Goal: Task Accomplishment & Management: Use online tool/utility

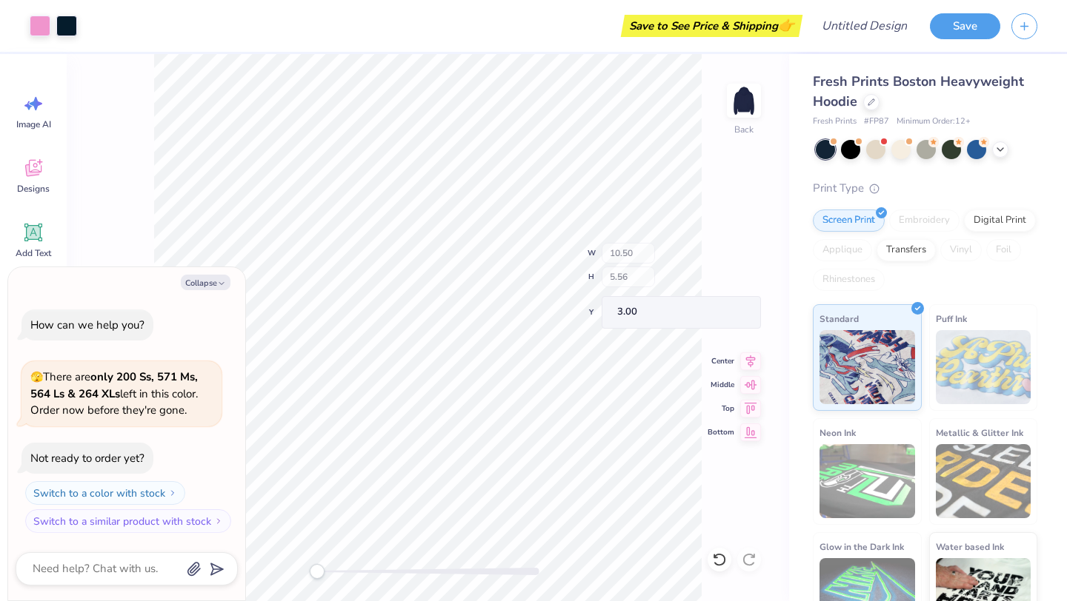
type textarea "x"
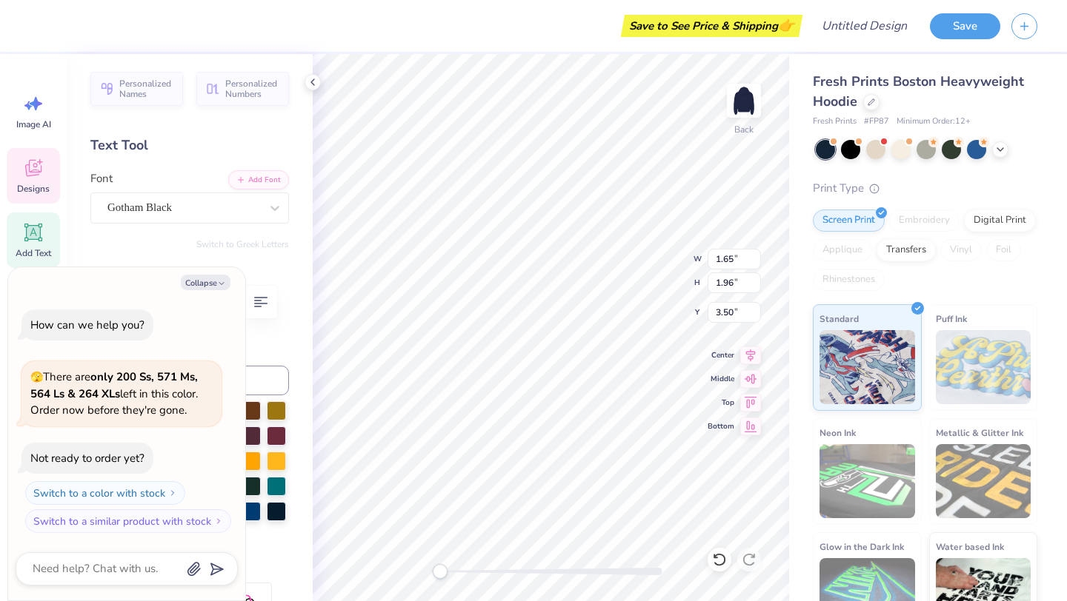
type textarea "x"
type textarea "n"
type textarea "x"
type textarea "N"
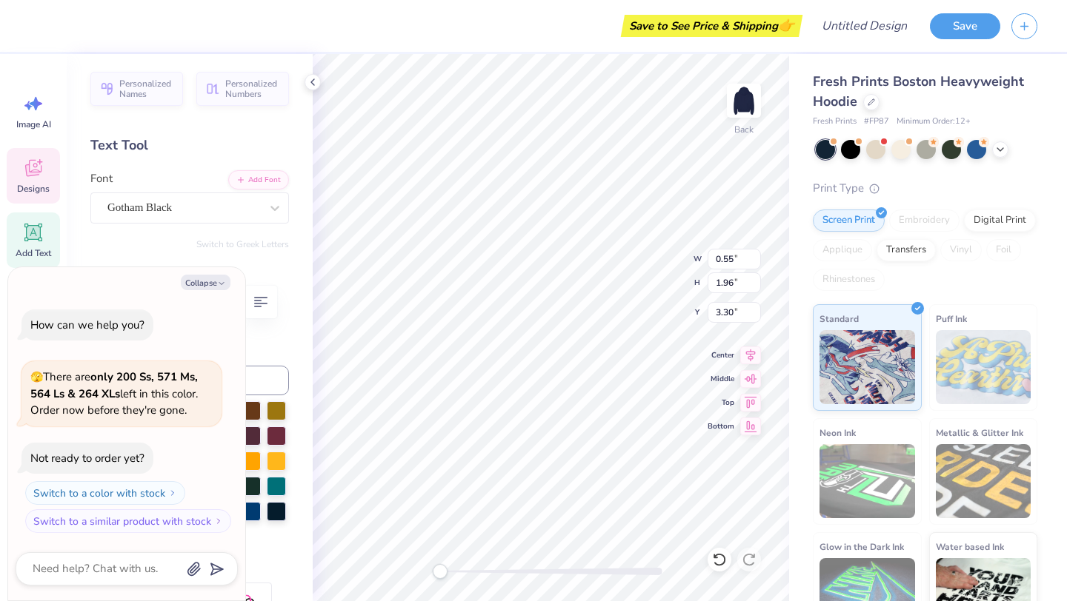
type textarea "x"
type textarea "O"
type textarea "x"
type input "1.85"
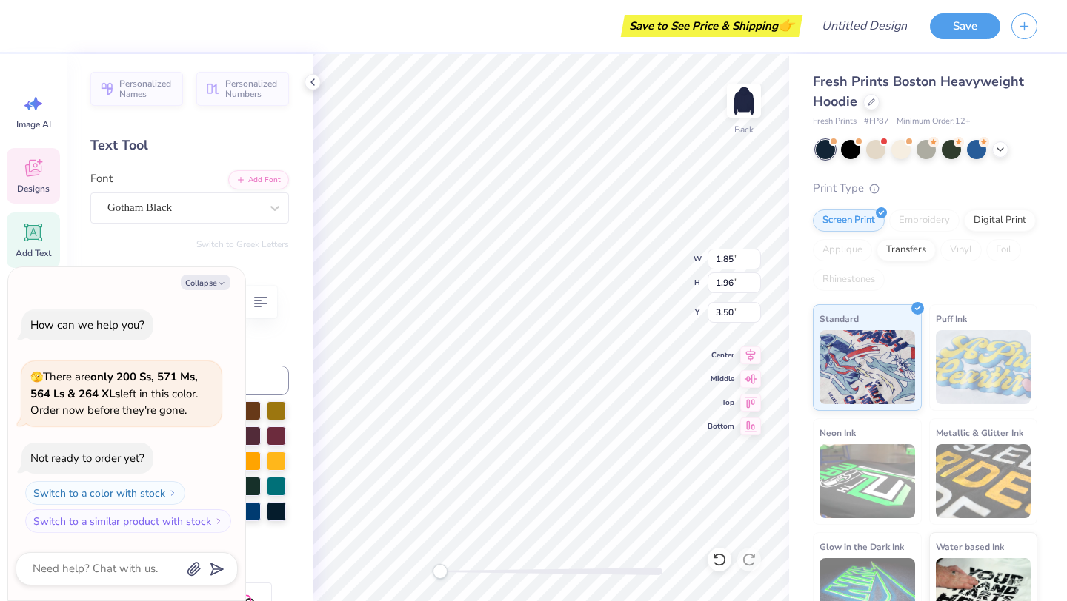
type input "1.96"
type input "3.50"
type textarea "x"
type input "2.11"
type input "2.04"
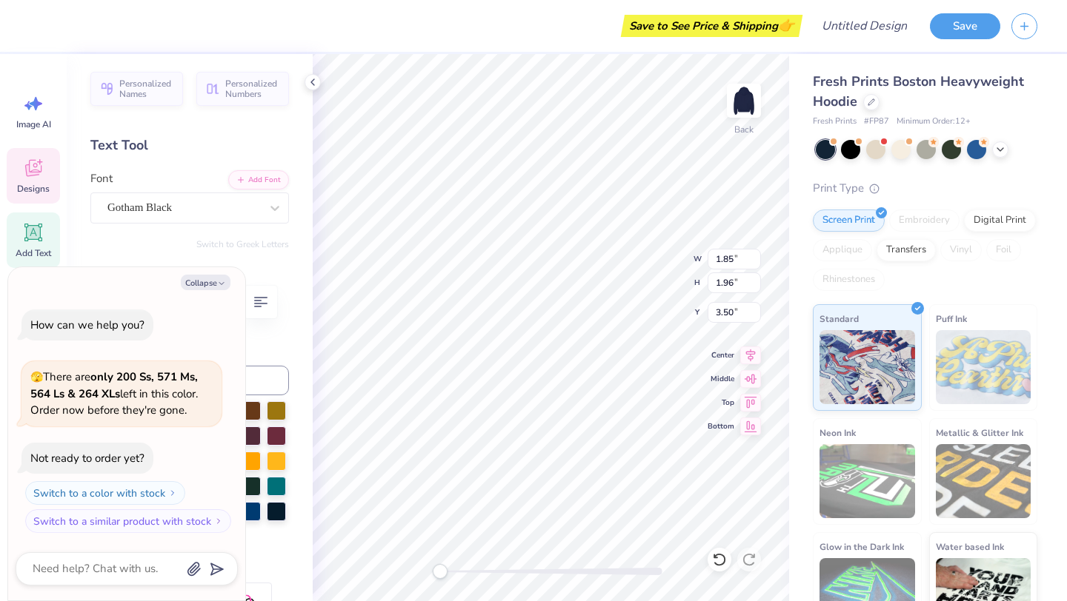
type input "3.43"
type textarea "x"
type input "1.85"
type input "1.96"
type input "3.50"
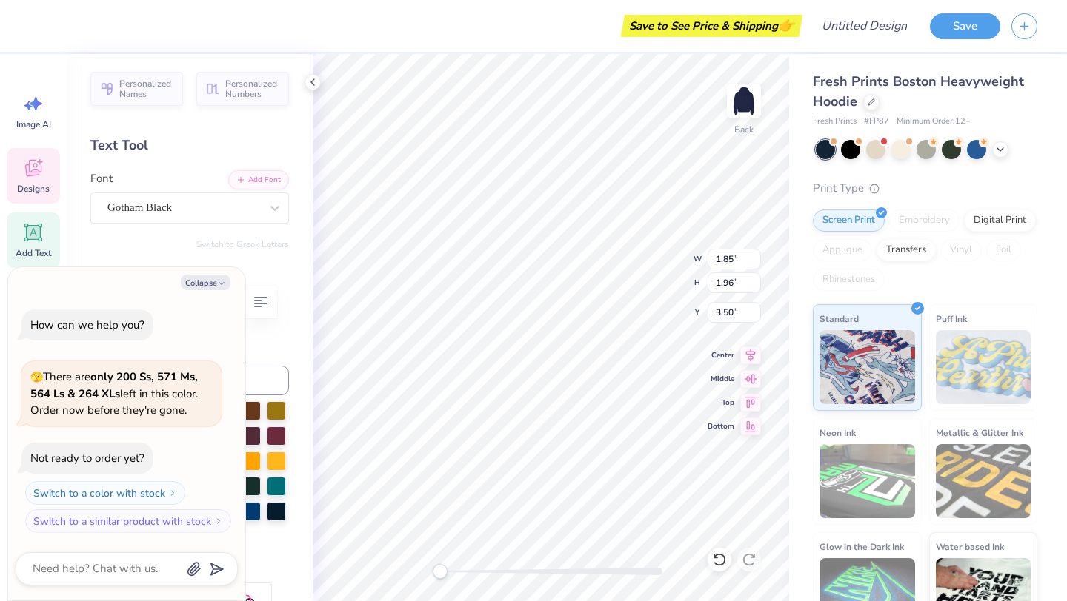
type textarea "x"
type input "1.59"
type textarea "x"
type textarea "V"
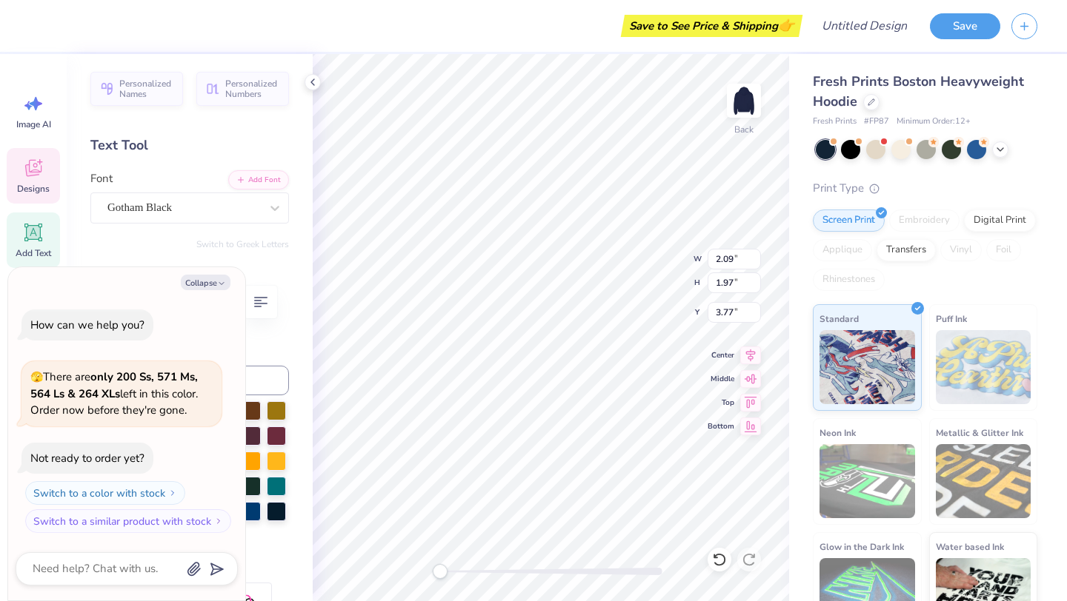
type textarea "x"
type input "2.11"
type input "2.04"
type input "3.43"
type textarea "x"
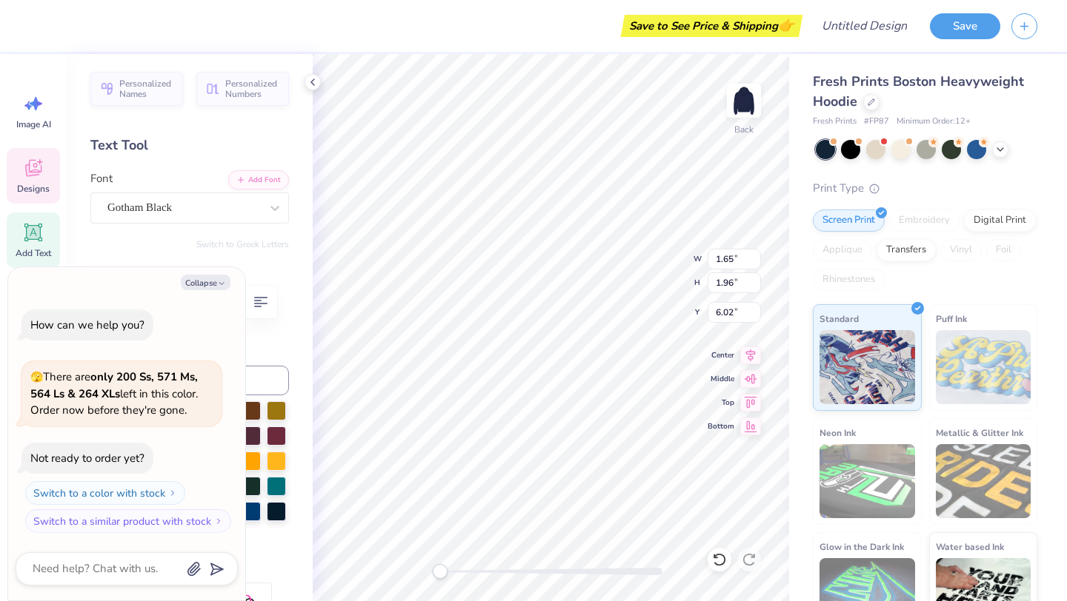
type textarea "x"
type textarea "B"
type textarea "x"
type input "1.78"
type input "6.22"
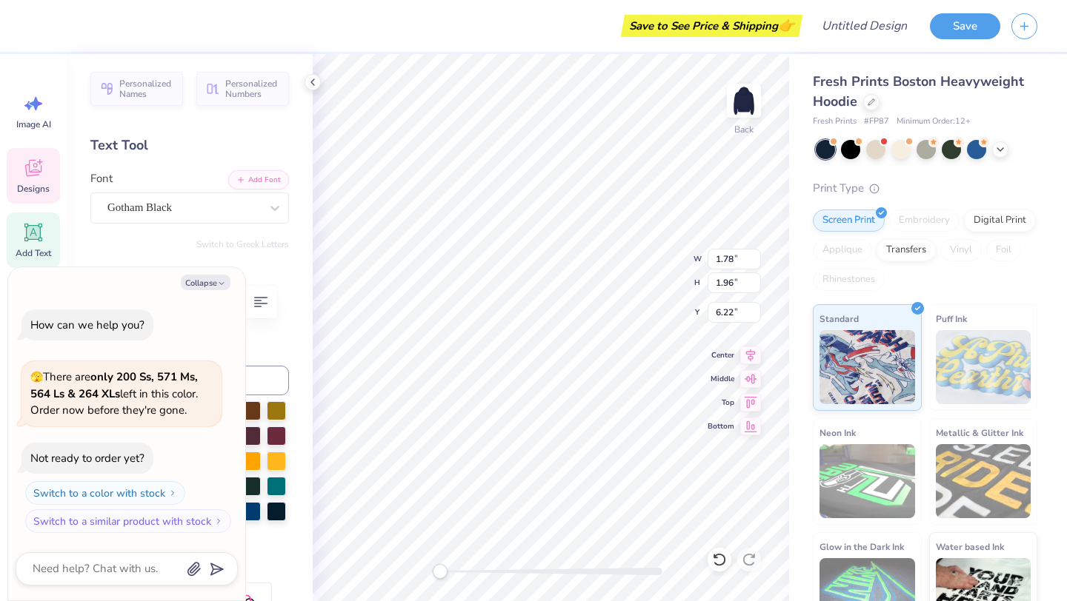
type textarea "x"
type textarea "B"
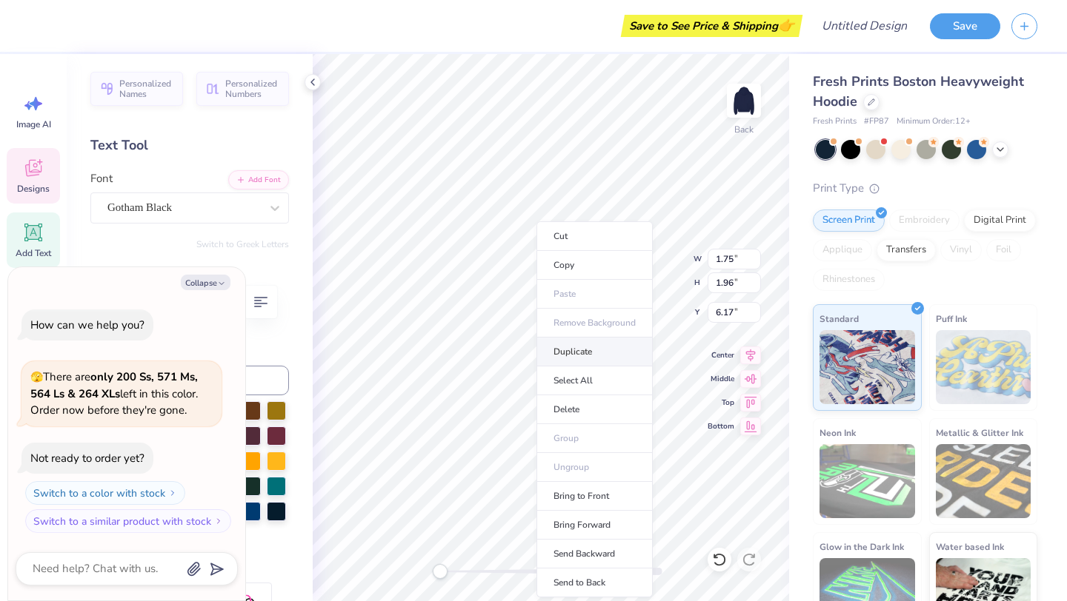
click at [585, 354] on li "Duplicate" at bounding box center [594, 352] width 116 height 29
type textarea "x"
type input "7.17"
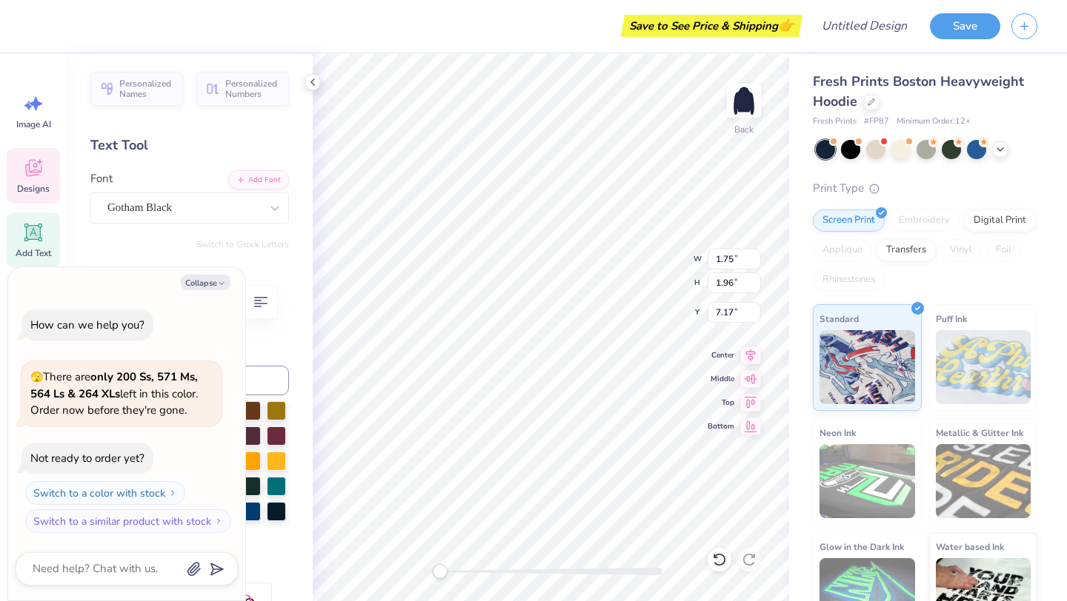
type textarea "x"
type textarea "G"
type textarea "x"
type input "6.17"
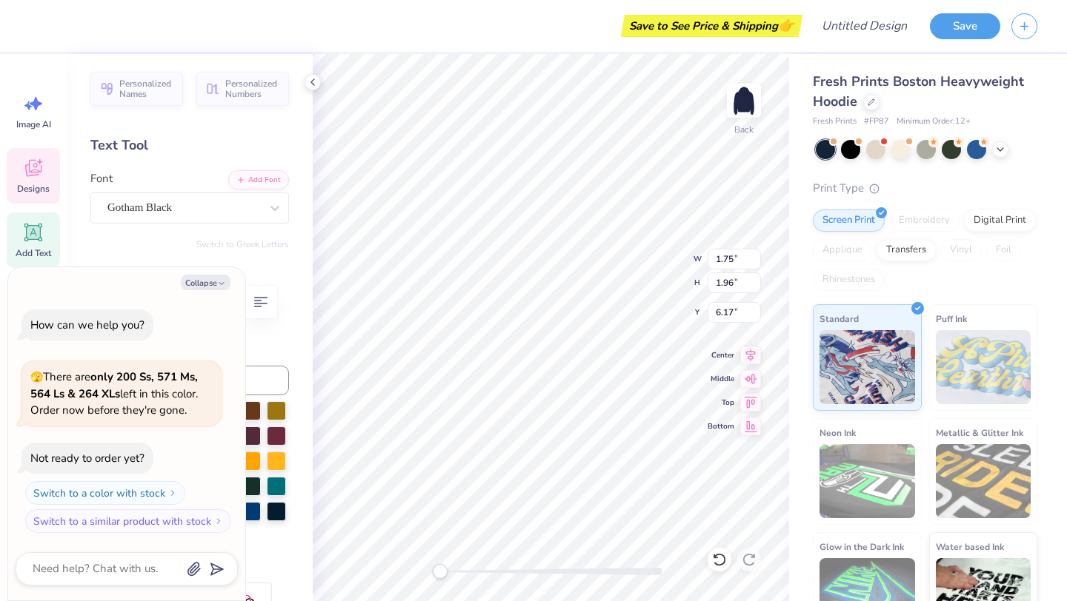
type textarea "x"
type input "1.92"
type input "2.04"
type input "6.13"
type textarea "x"
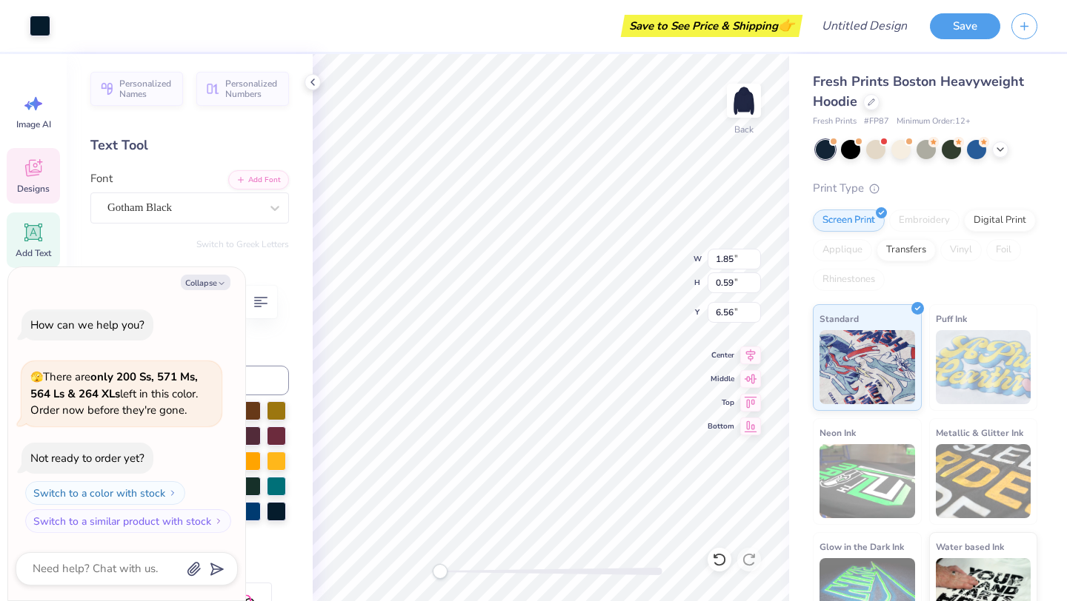
type input "1.85"
type input "0.59"
type input "6.56"
type textarea "x"
type textarea "3"
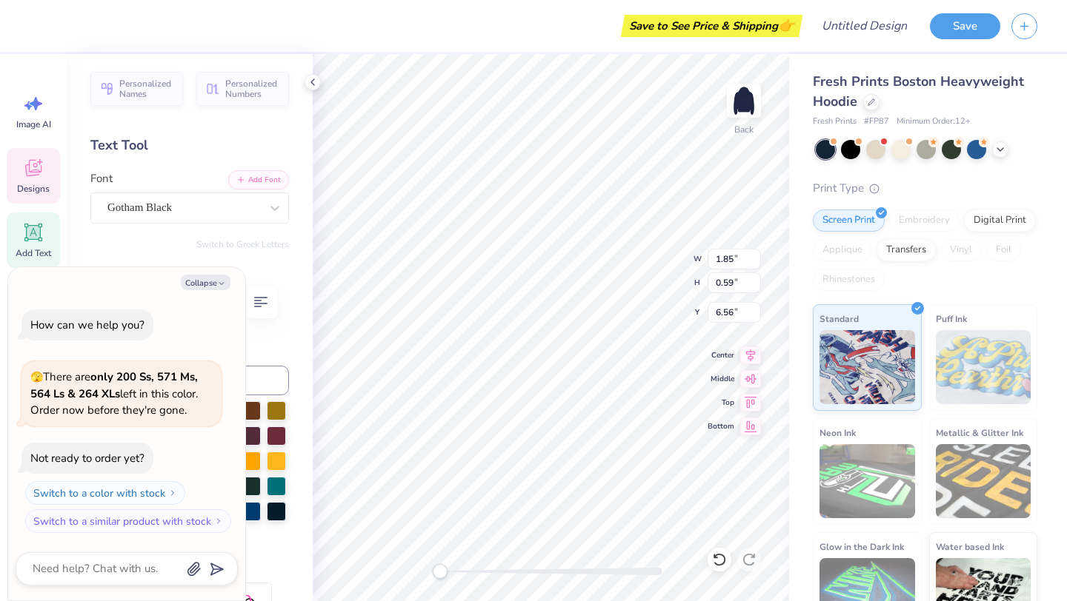
type textarea "x"
type textarea "34"
type textarea "x"
type textarea "3"
type textarea "x"
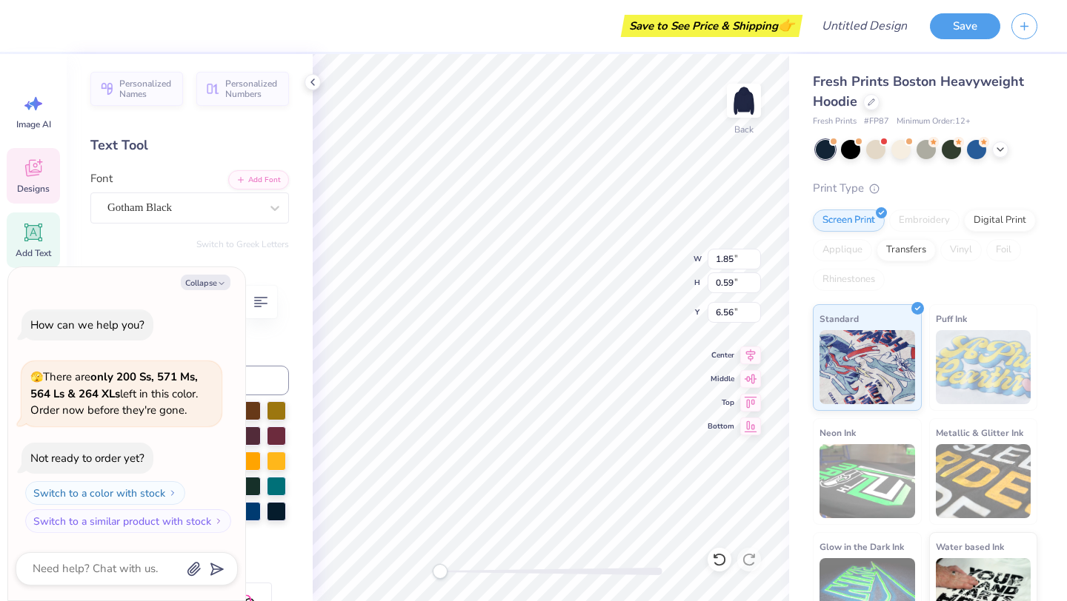
type textarea "35"
type textarea "x"
type input "0.97"
type input "0.58"
type textarea "x"
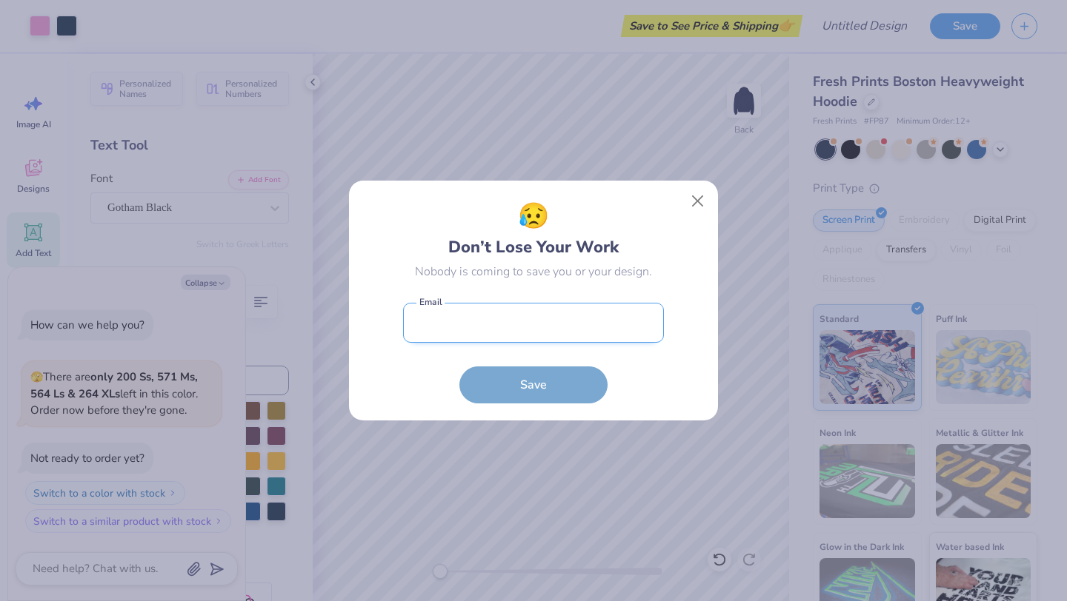
click at [539, 325] on input "email" at bounding box center [533, 323] width 261 height 41
type input "margoeskovitz@gmail.com"
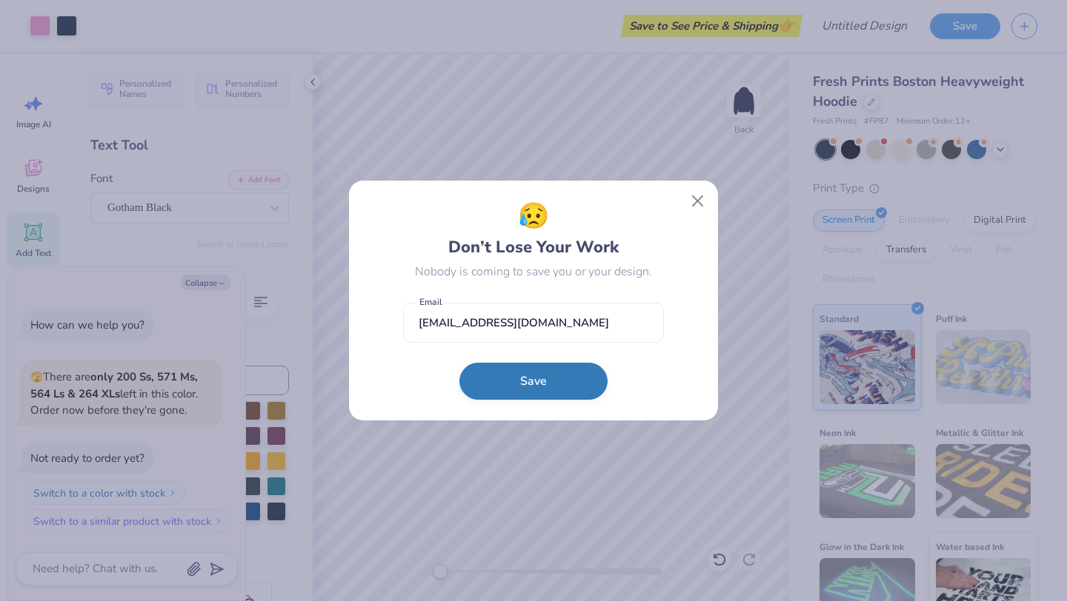
click at [525, 384] on button "Save" at bounding box center [533, 381] width 148 height 37
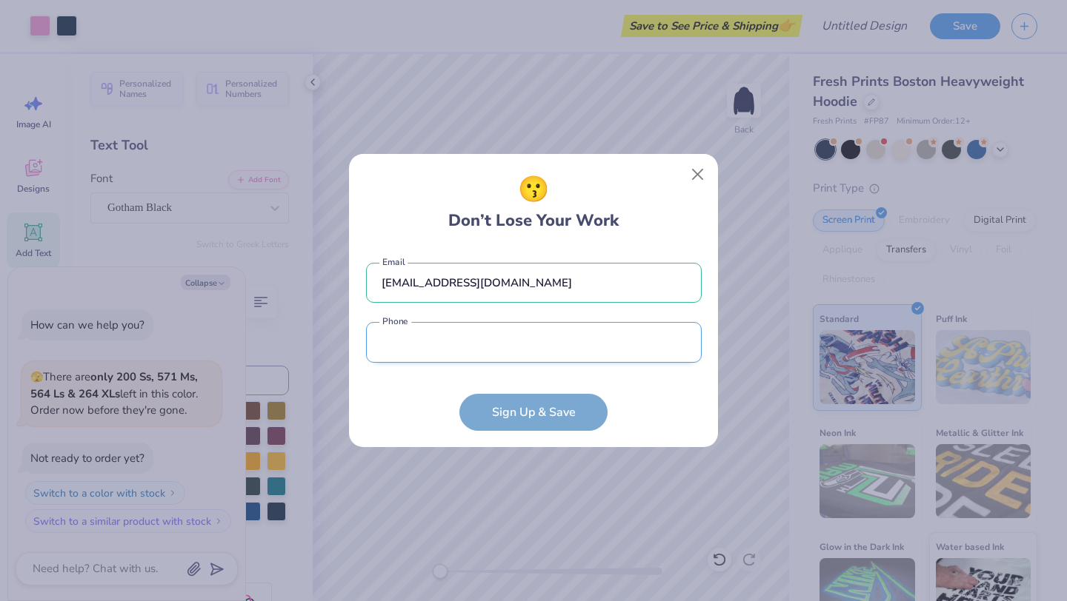
click at [473, 333] on input "tel" at bounding box center [534, 342] width 336 height 41
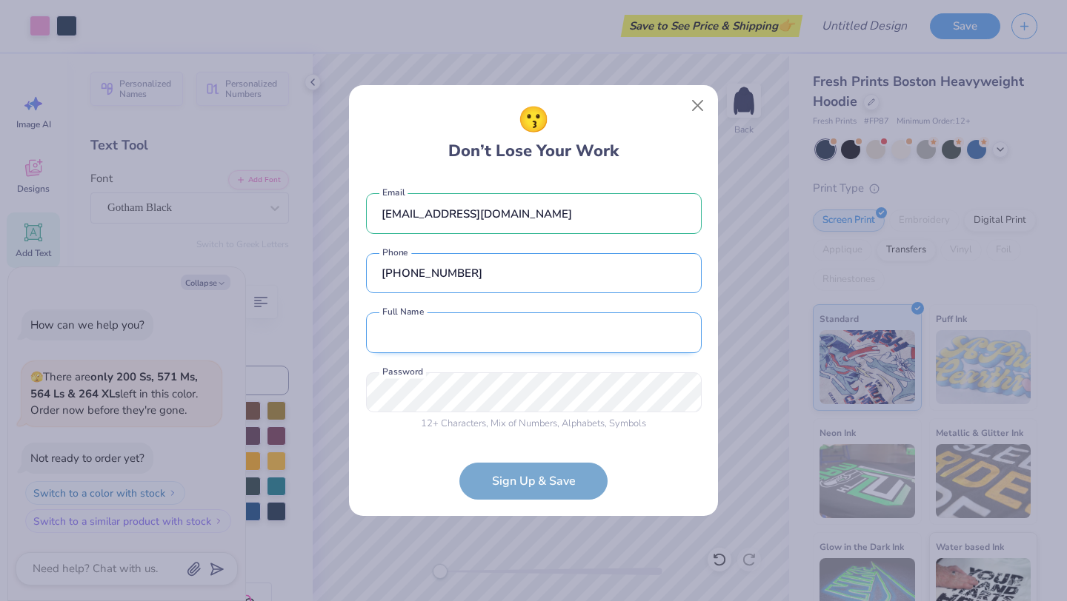
type input "(703) 712-1984"
click at [460, 337] on input "text" at bounding box center [534, 333] width 336 height 41
type input "Margo Eskovitz"
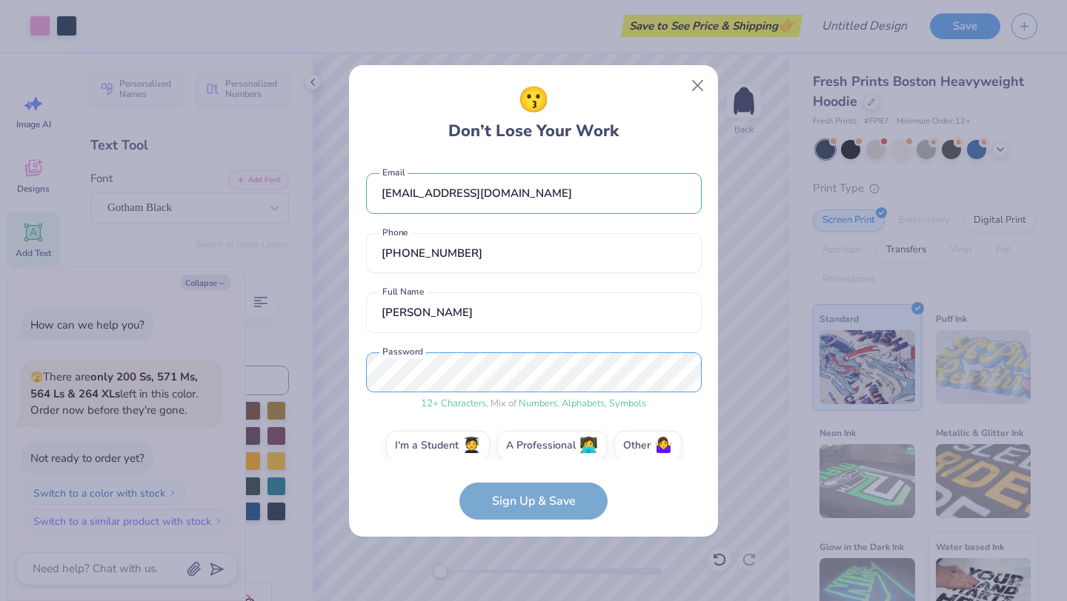
scroll to position [16, 0]
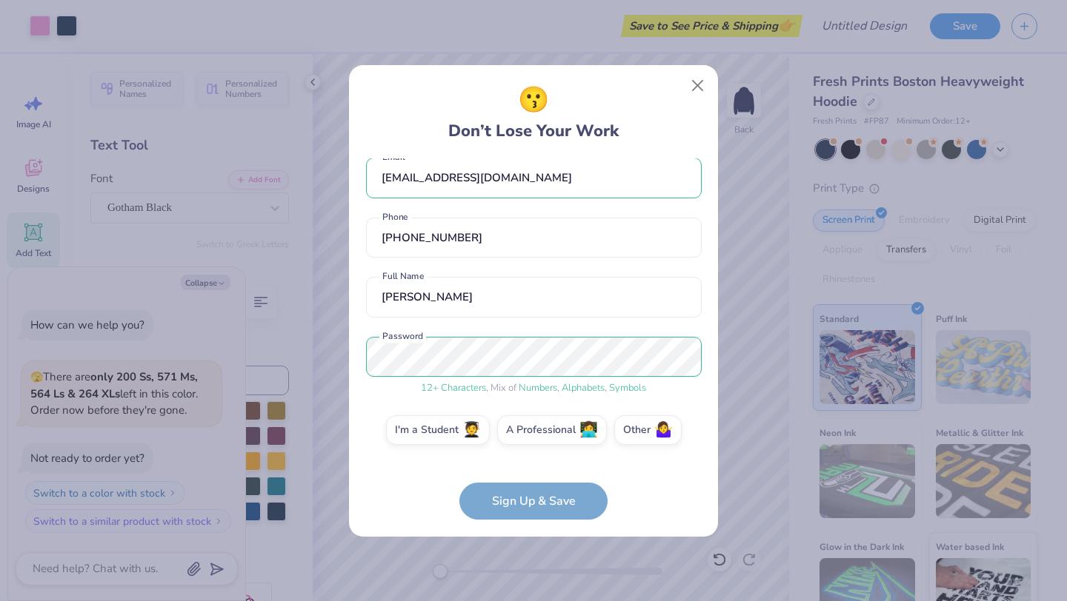
click at [547, 501] on form "margoeskovitz@gmail.com Email (703) 712-1984 Phone Margo Eskovitz Full Name 12 …" at bounding box center [534, 339] width 336 height 361
click at [445, 433] on label "I'm a Student 🧑‍🎓" at bounding box center [438, 428] width 104 height 30
click at [529, 444] on input "I'm a Student 🧑‍🎓" at bounding box center [534, 449] width 10 height 10
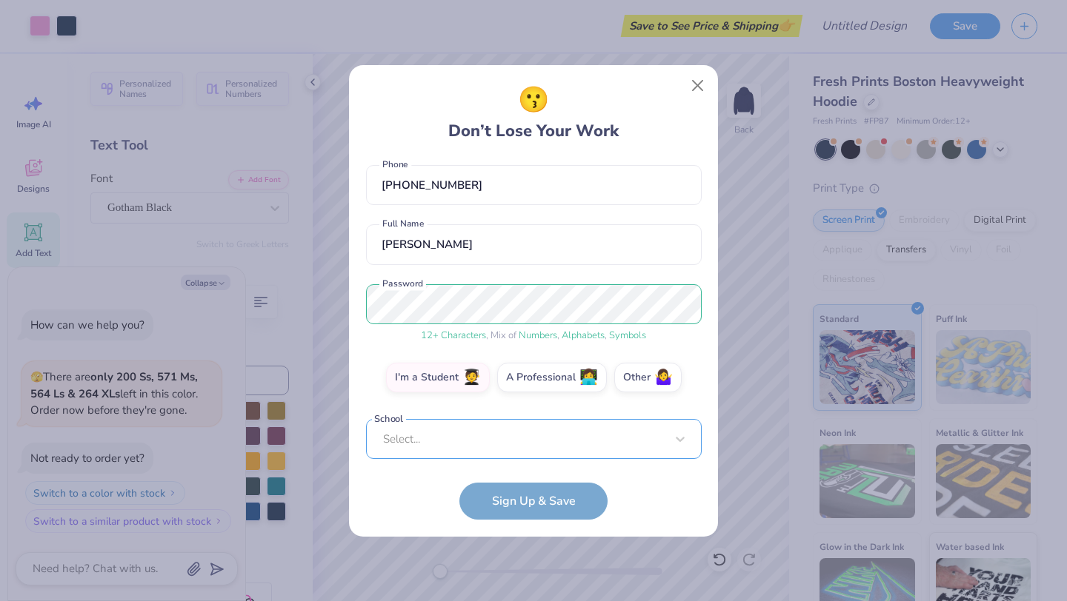
click at [467, 443] on div "Select..." at bounding box center [534, 439] width 336 height 41
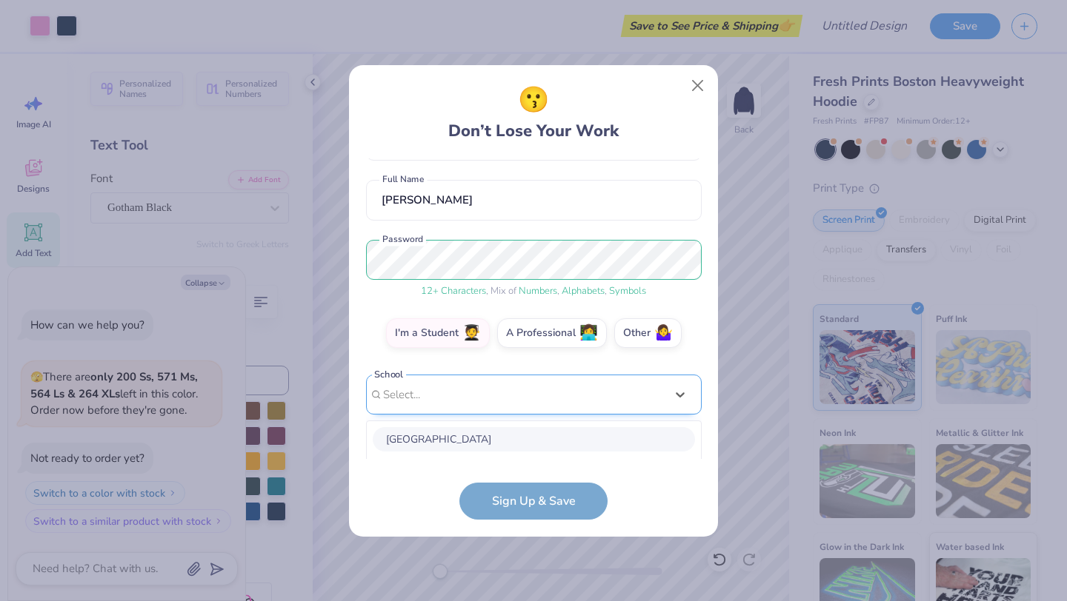
scroll to position [298, 0]
type input "washi"
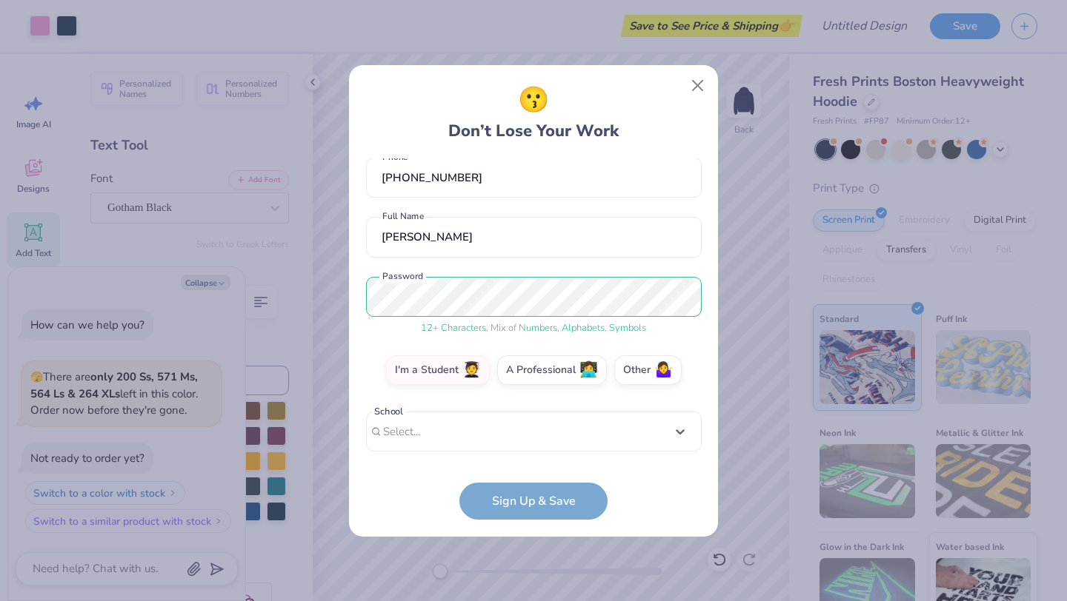
click at [543, 204] on div "margoeskovitz@gmail.com Email (703) 712-1984 Phone Margo Eskovitz Full Name 12 …" at bounding box center [534, 309] width 336 height 301
click at [525, 505] on form "margoeskovitz@gmail.com Email (703) 712-1984 Phone Margo Eskovitz Full Name 12 …" at bounding box center [534, 339] width 336 height 361
click at [691, 90] on button "Close" at bounding box center [698, 85] width 28 height 28
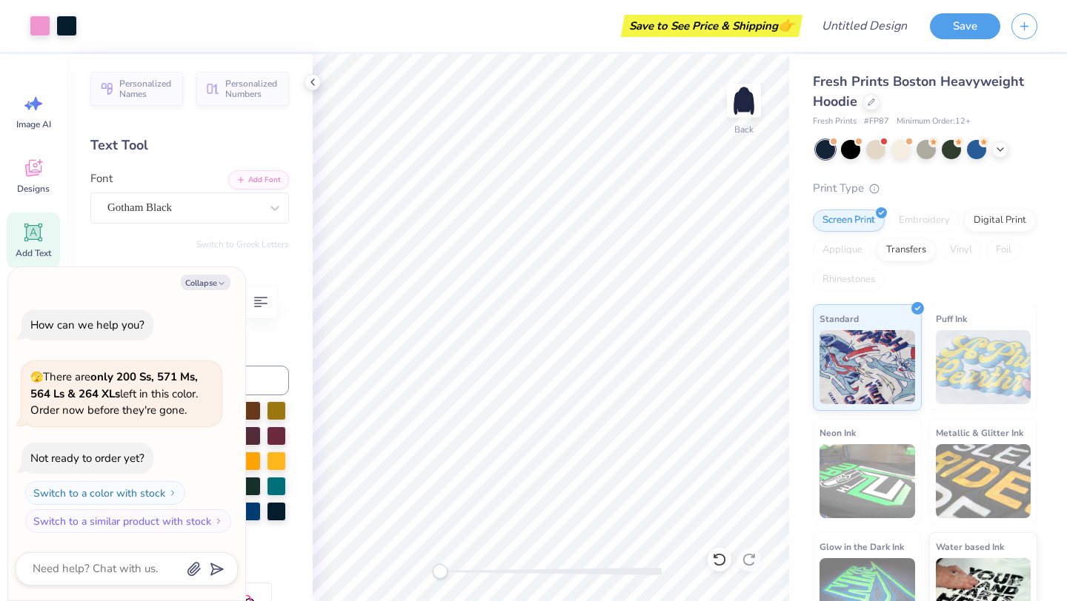
click at [421, 34] on div "Save to See Price & Shipping 👉" at bounding box center [443, 26] width 710 height 52
type textarea "x"
type input "0.97"
type input "0.58"
type input "7.15"
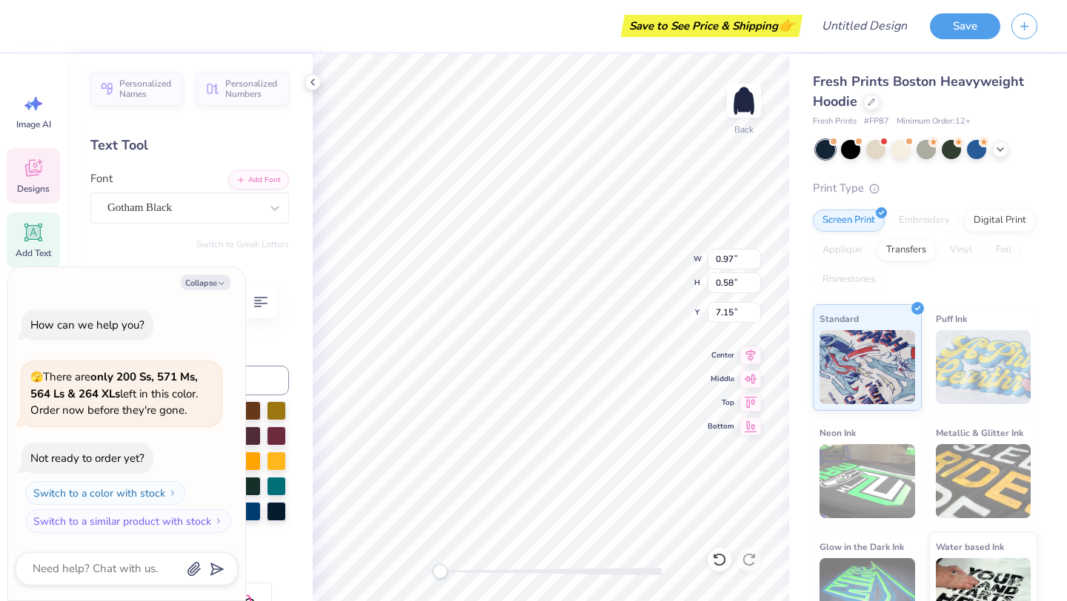
type textarea "x"
type input "4.07"
type input "3.87"
type input "5.21"
type textarea "x"
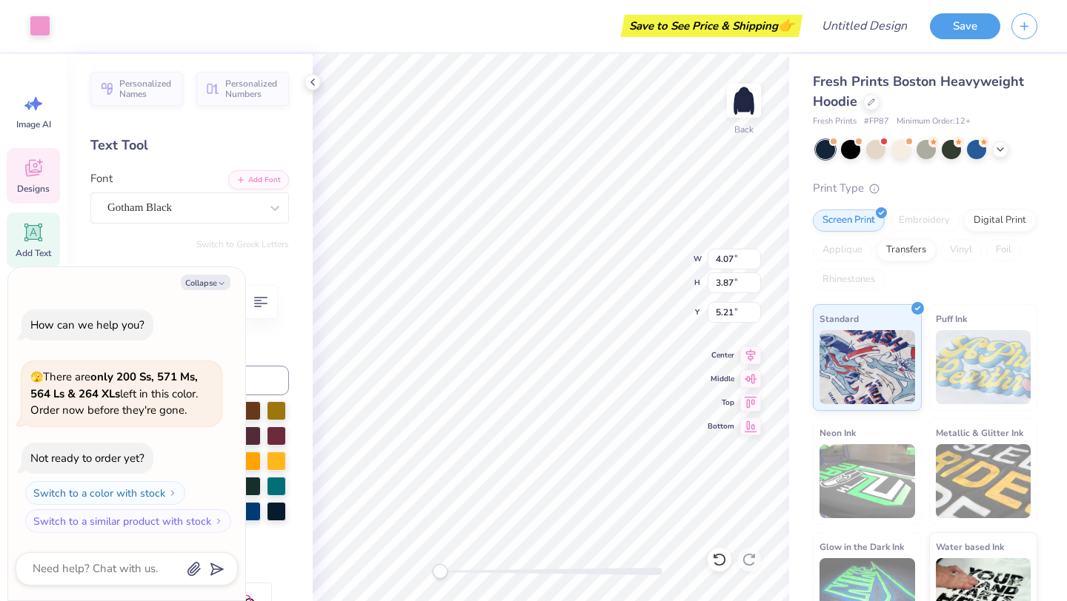
type input "0.97"
type input "0.58"
type input "7.15"
type textarea "x"
type input "0.79"
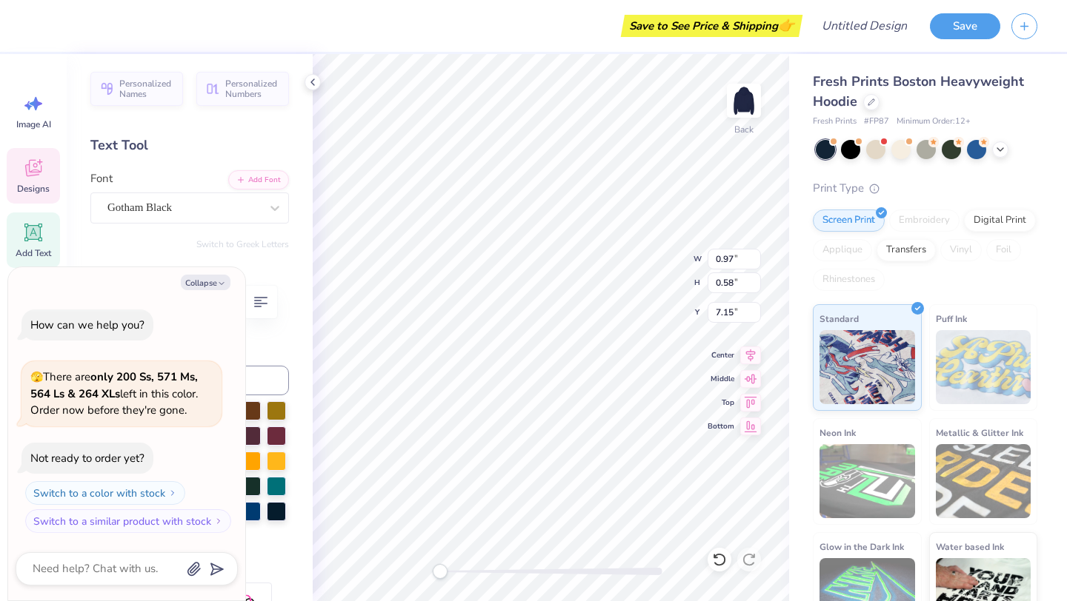
type input "0.47"
type textarea "x"
type input "1.16"
type input "0.69"
type textarea "x"
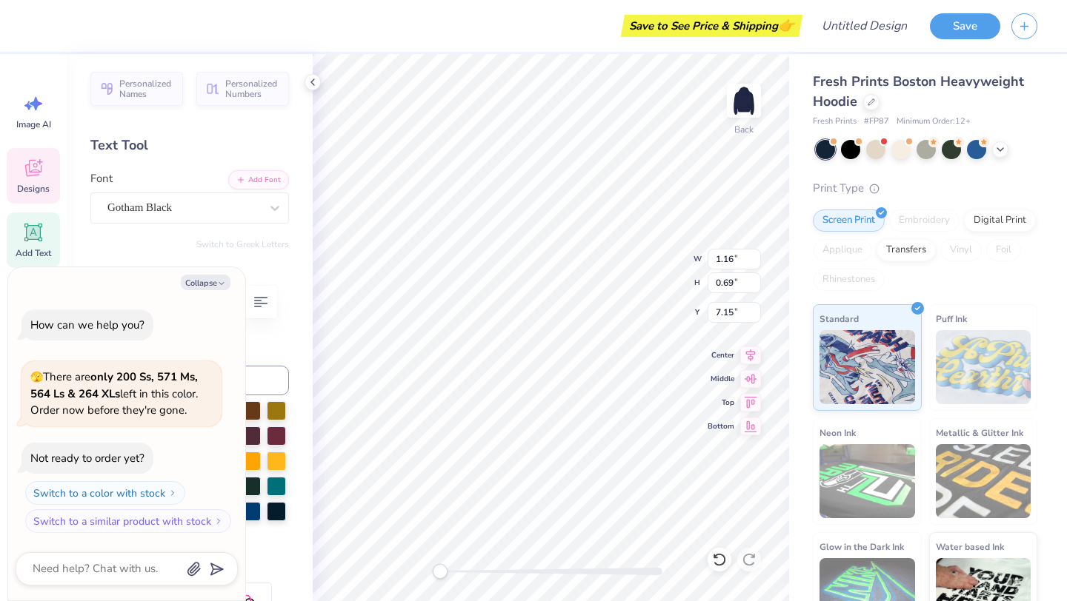
type textarea "35t"
type textarea "x"
type textarea "35th"
type textarea "x"
type input "4.07"
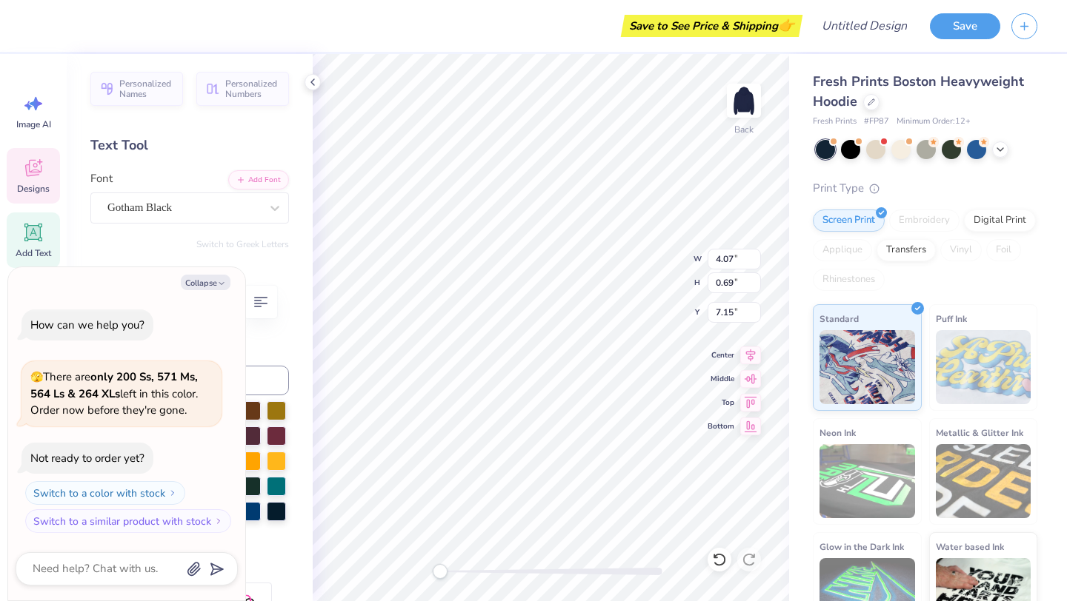
type input "3.87"
type input "5.21"
type textarea "x"
type input "2.18"
type input "0.72"
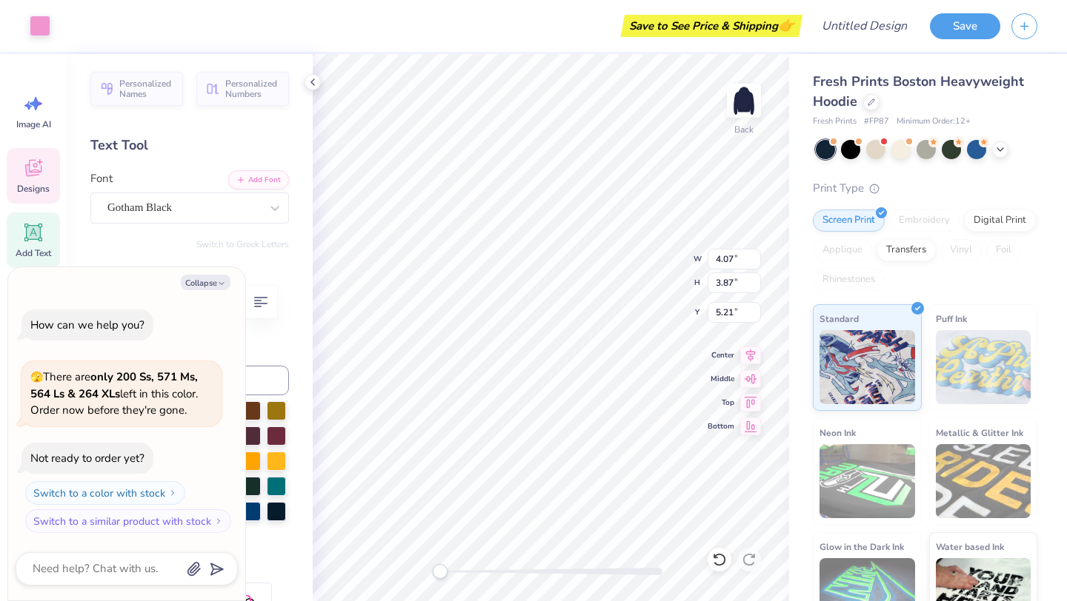
type input "7.13"
type textarea "x"
type input "1.73"
type input "0.57"
type textarea "x"
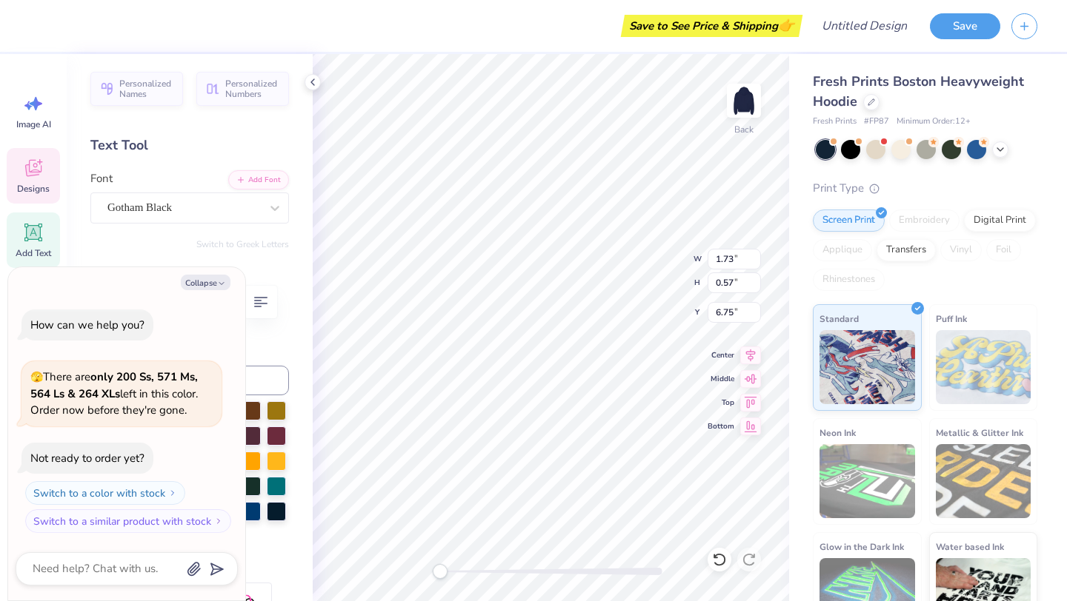
type textarea "3"
type textarea "x"
type textarea "35"
type textarea "x"
type input "0.92"
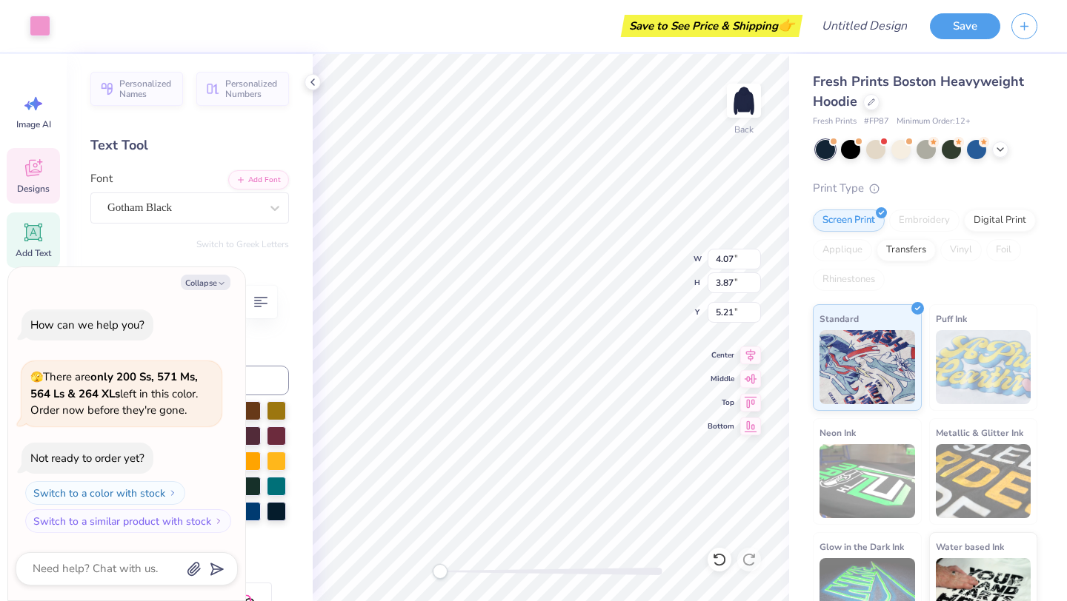
type input "0.55"
type input "6.76"
type textarea "x"
type input "1.16"
type input "0.70"
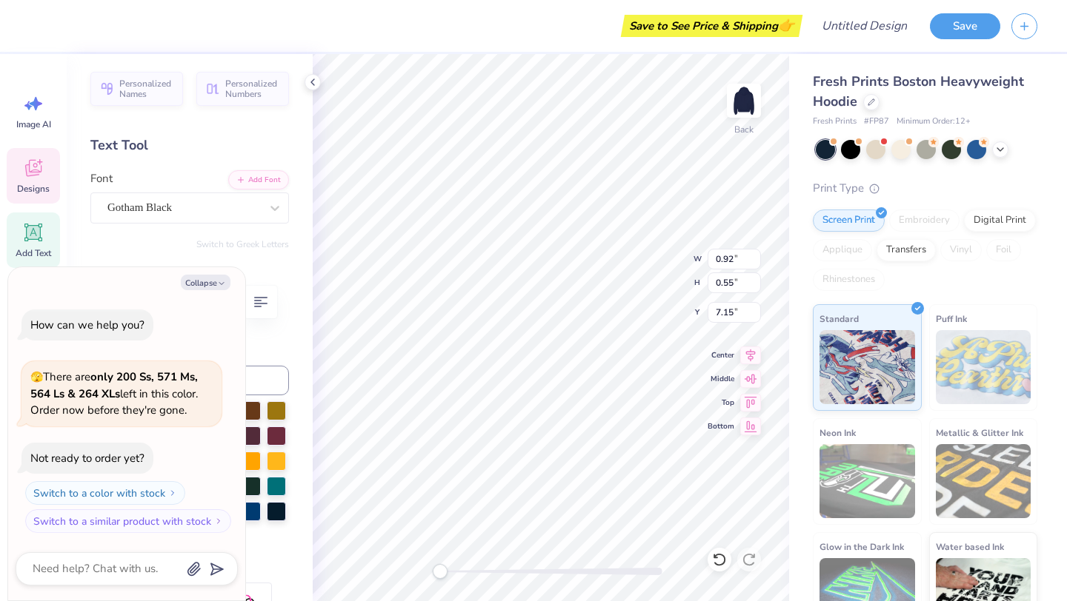
type input "7.00"
type textarea "x"
type input "1.34"
type input "0.80"
type input "7.05"
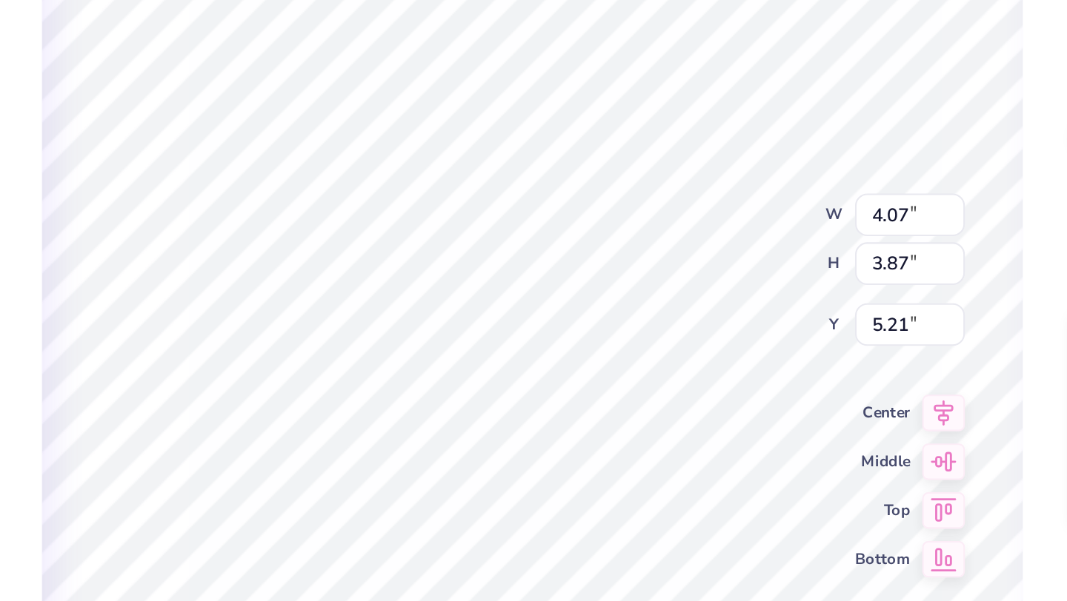
type textarea "x"
type input "1.34"
type input "0.80"
type input "7.15"
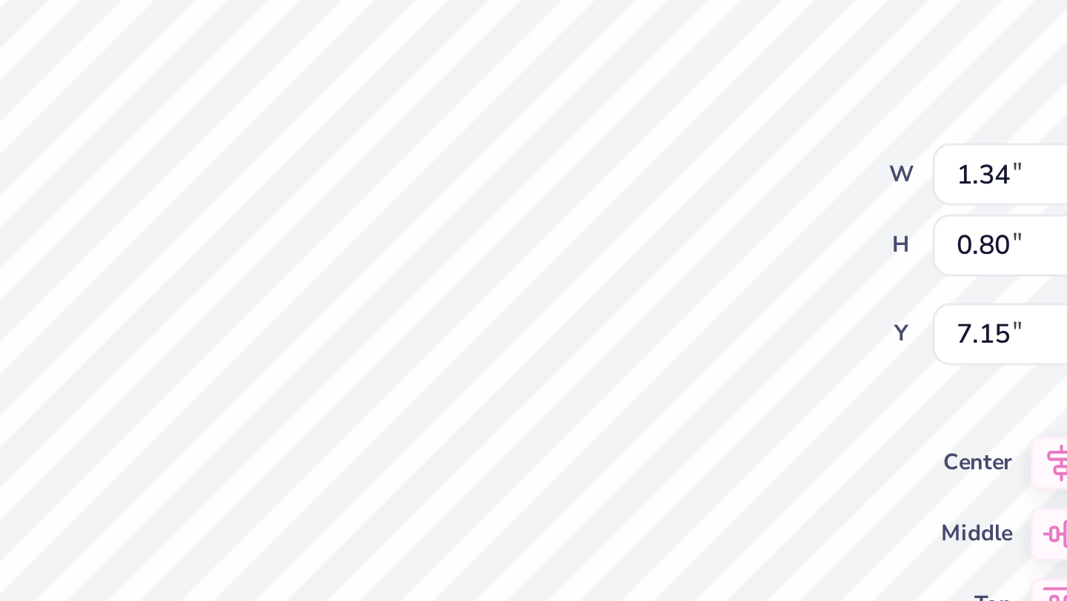
type textarea "x"
type input "1.49"
type input "0.90"
type input "7.05"
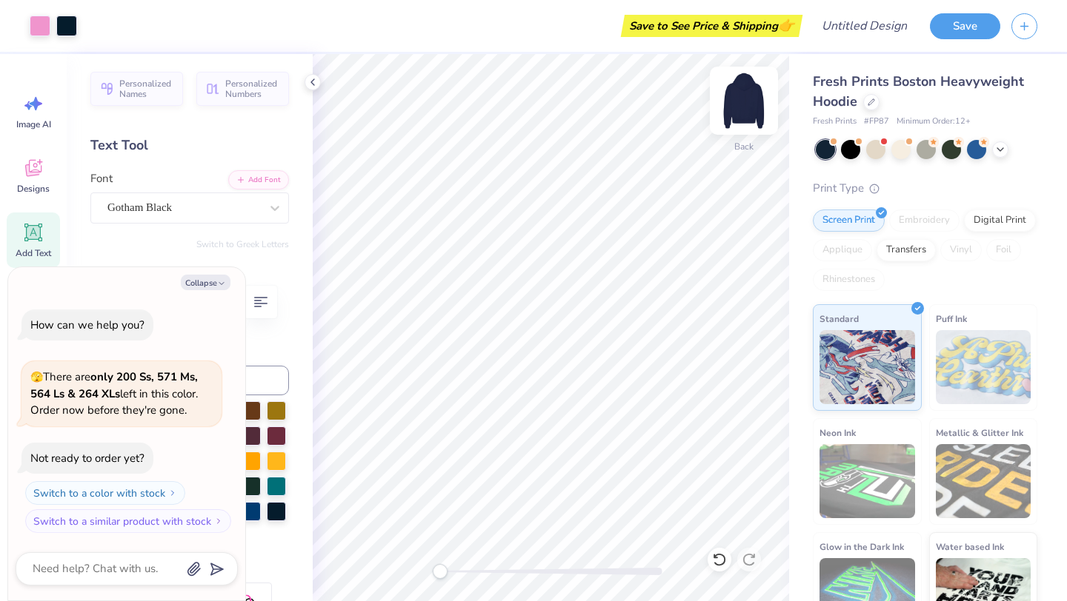
click at [748, 112] on img at bounding box center [743, 100] width 59 height 59
click at [748, 112] on img at bounding box center [744, 101] width 30 height 30
click at [1001, 153] on icon at bounding box center [1000, 148] width 12 height 12
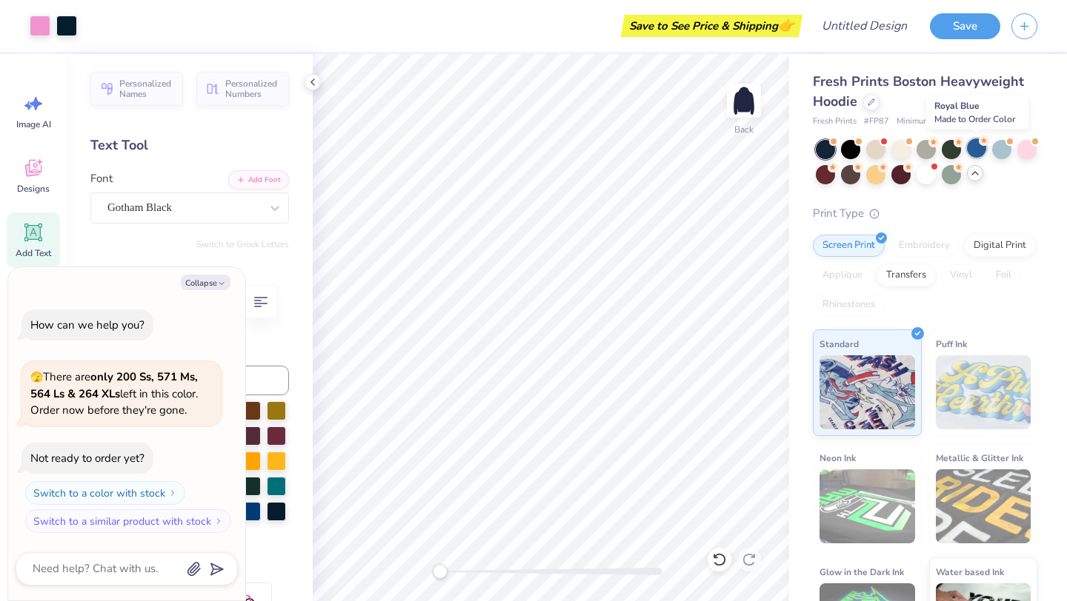
click at [977, 157] on div at bounding box center [976, 148] width 19 height 19
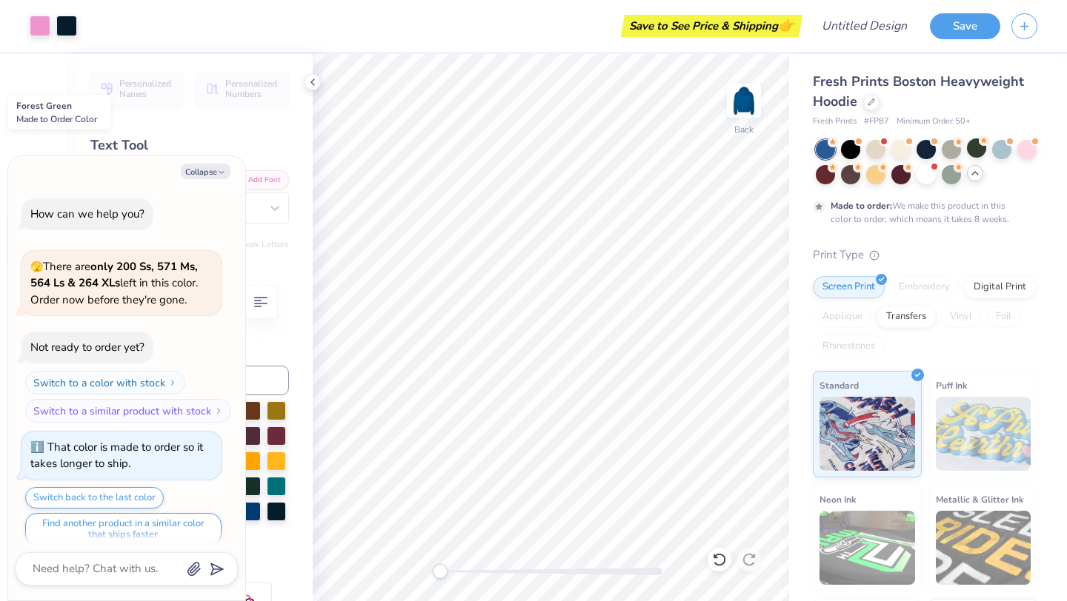
scroll to position [12, 0]
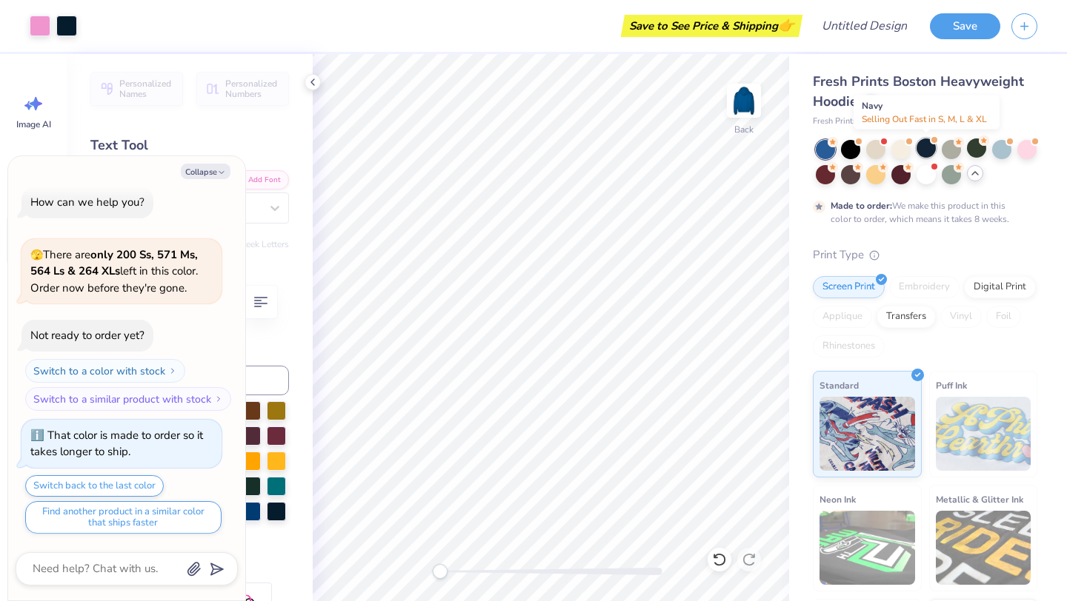
click at [926, 144] on div at bounding box center [925, 148] width 19 height 19
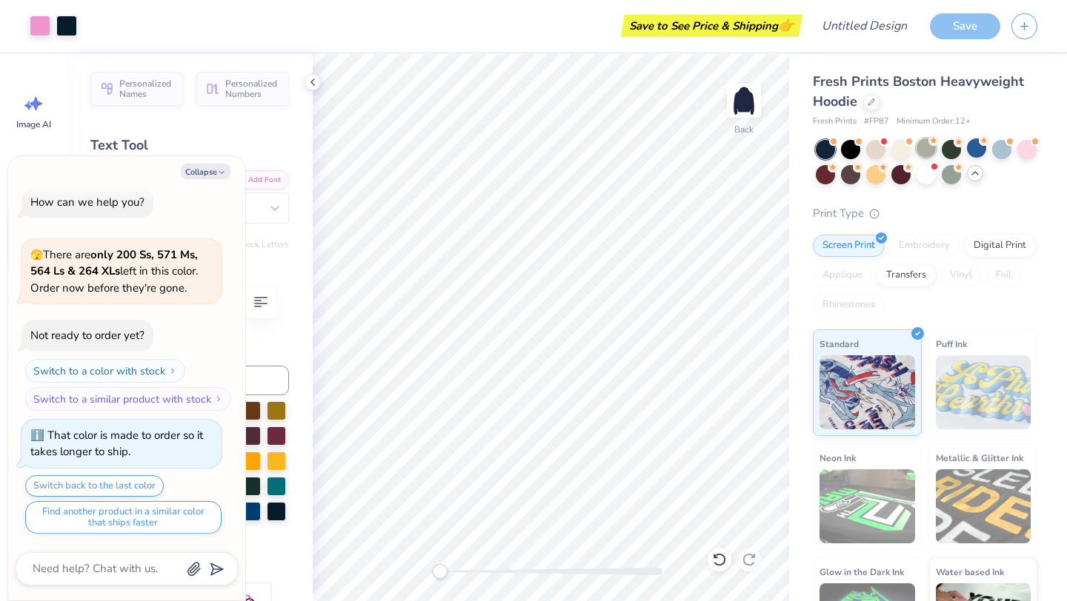
scroll to position [279, 0]
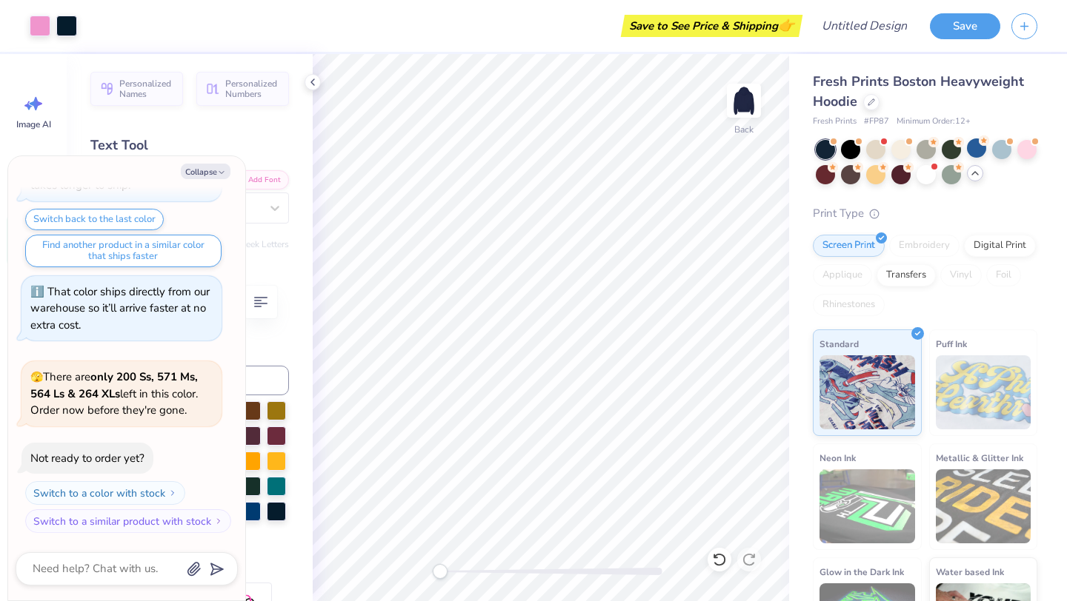
click at [310, 319] on div "Personalized Names Personalized Numbers Text Tool Add Font Font Gotham Black Sw…" at bounding box center [190, 327] width 246 height 547
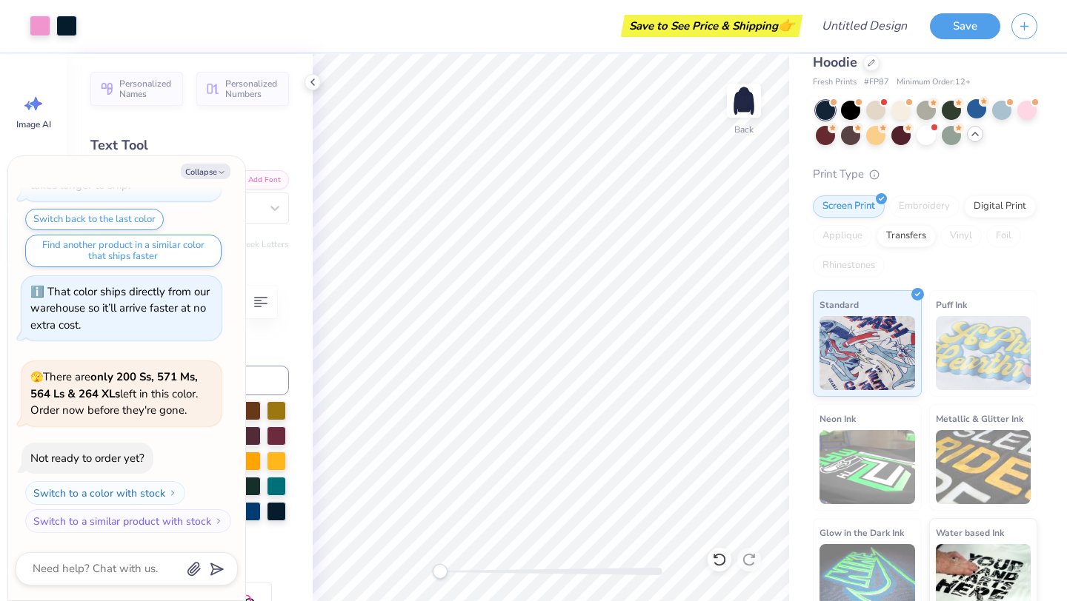
scroll to position [63, 0]
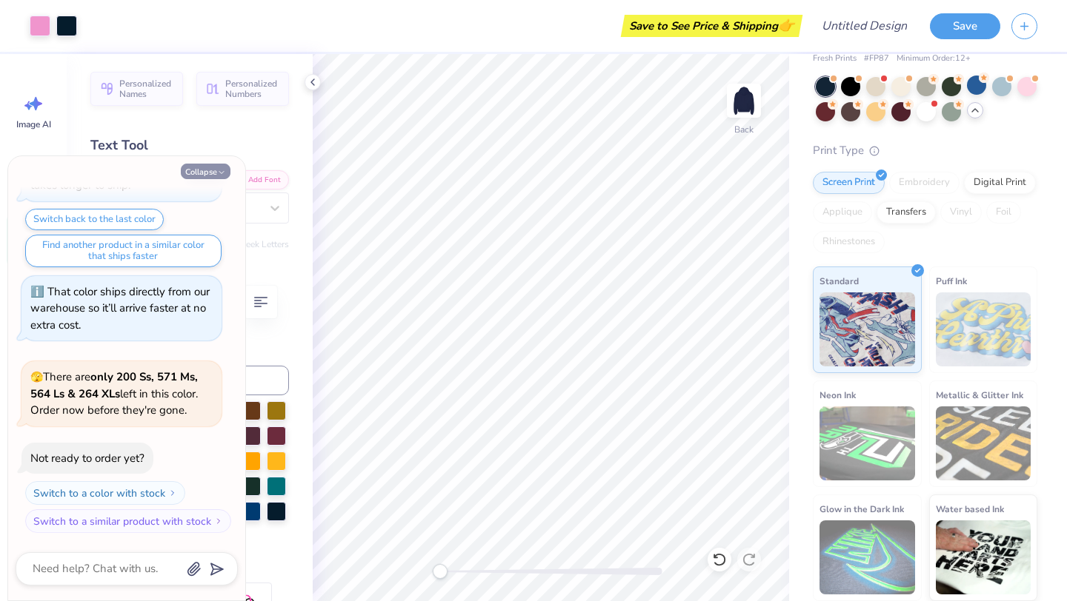
click at [199, 165] on button "Collapse" at bounding box center [206, 172] width 50 height 16
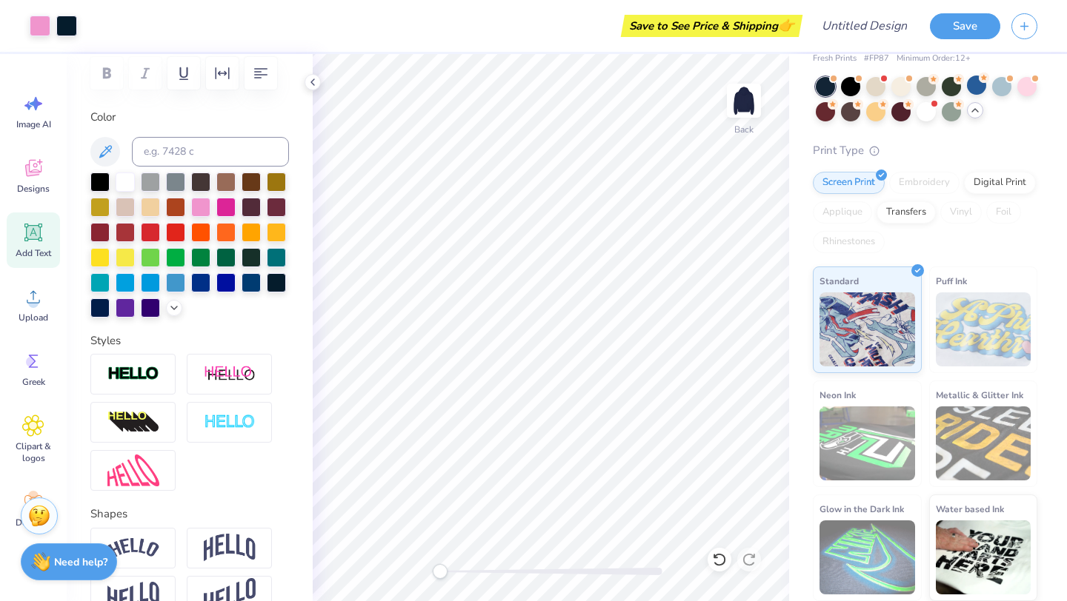
scroll to position [318, 0]
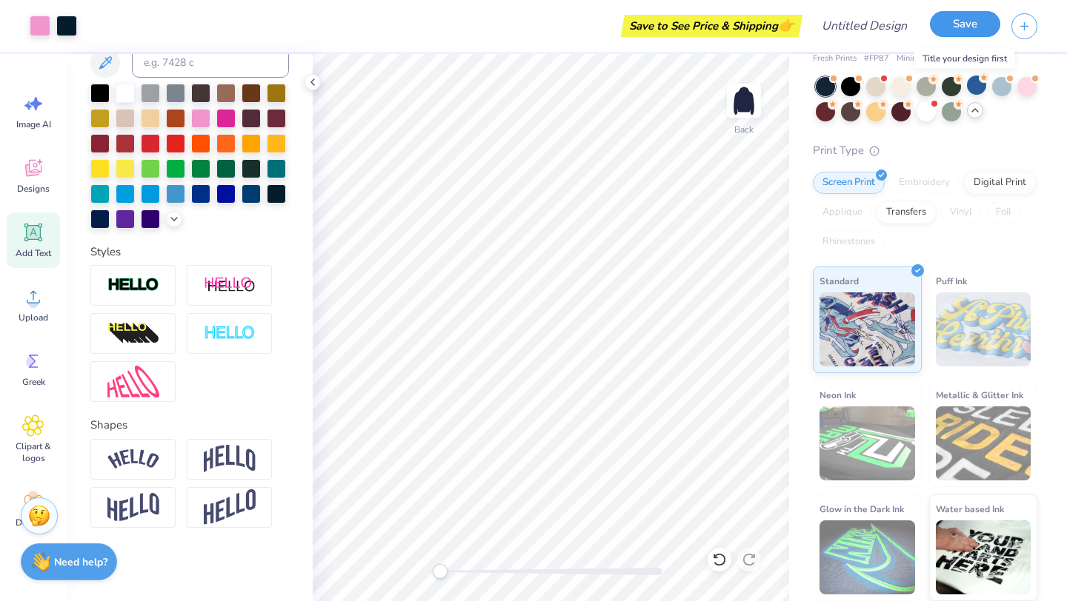
click at [940, 26] on button "Save" at bounding box center [965, 24] width 70 height 26
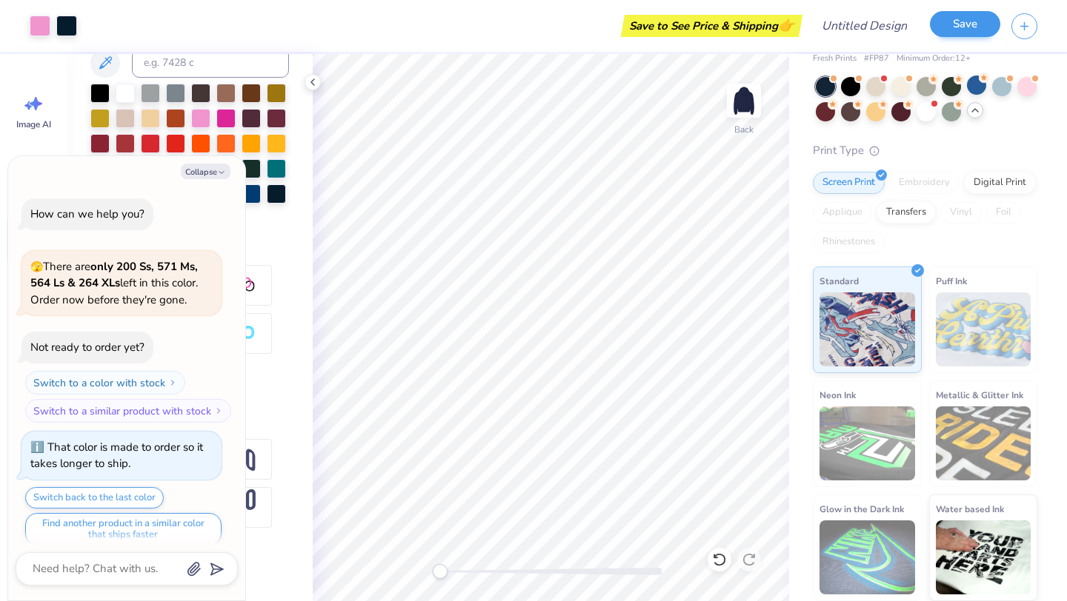
scroll to position [319, 0]
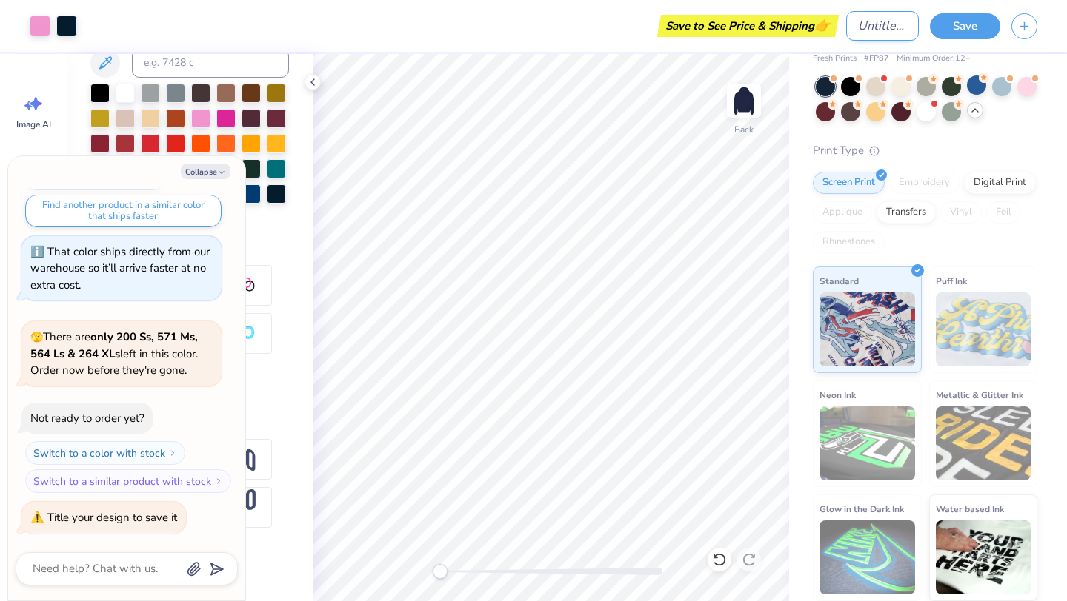
type textarea "x"
click at [847, 27] on input "Design Title" at bounding box center [882, 26] width 73 height 30
type input "B"
type textarea "x"
type input "Bo"
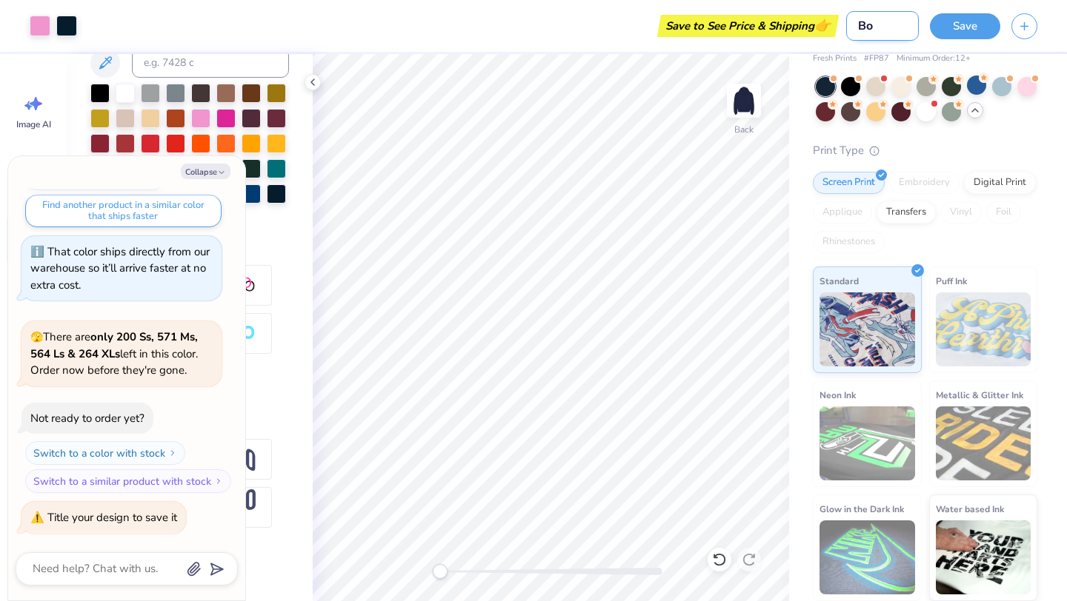
type textarea "x"
type input "Boa"
type textarea "x"
type input "Boar"
type textarea "x"
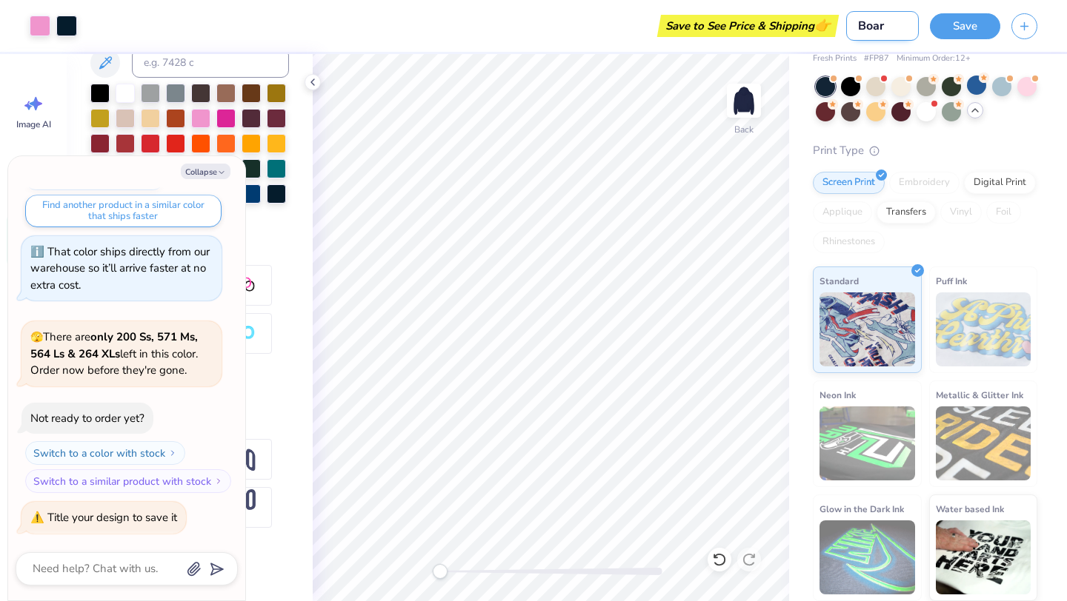
type input "Board"
type textarea "x"
type input "Board"
type textarea "x"
type input "Board m"
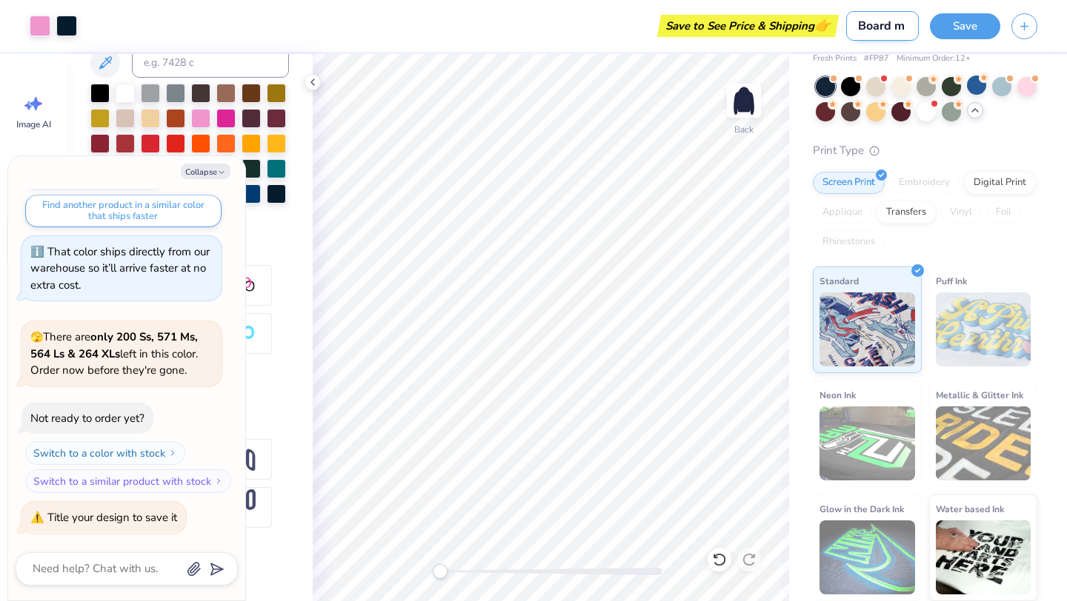
type textarea "x"
type input "Board me"
type textarea "x"
type input "Board mer"
type textarea "x"
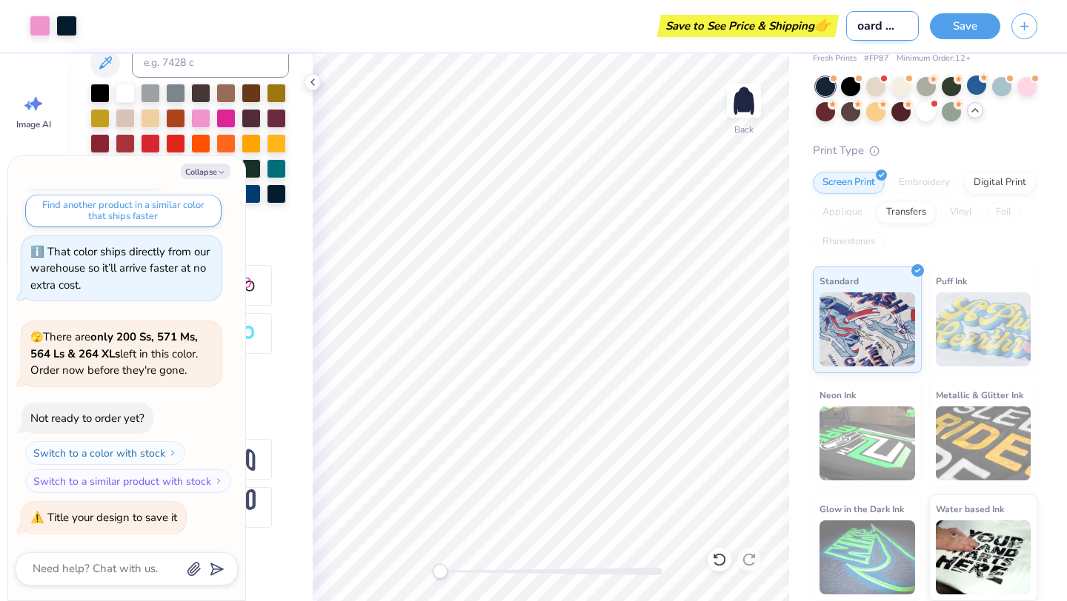
type input "Board merc"
type textarea "x"
type input "Board merch"
type textarea "x"
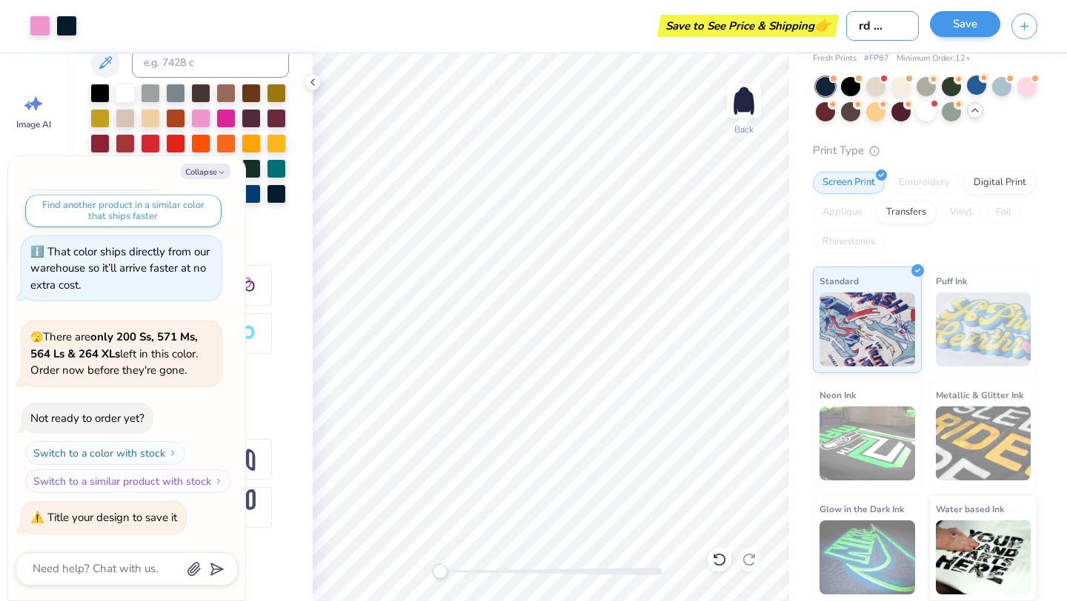
type input "Board merch"
click at [948, 22] on button "Save" at bounding box center [965, 24] width 70 height 26
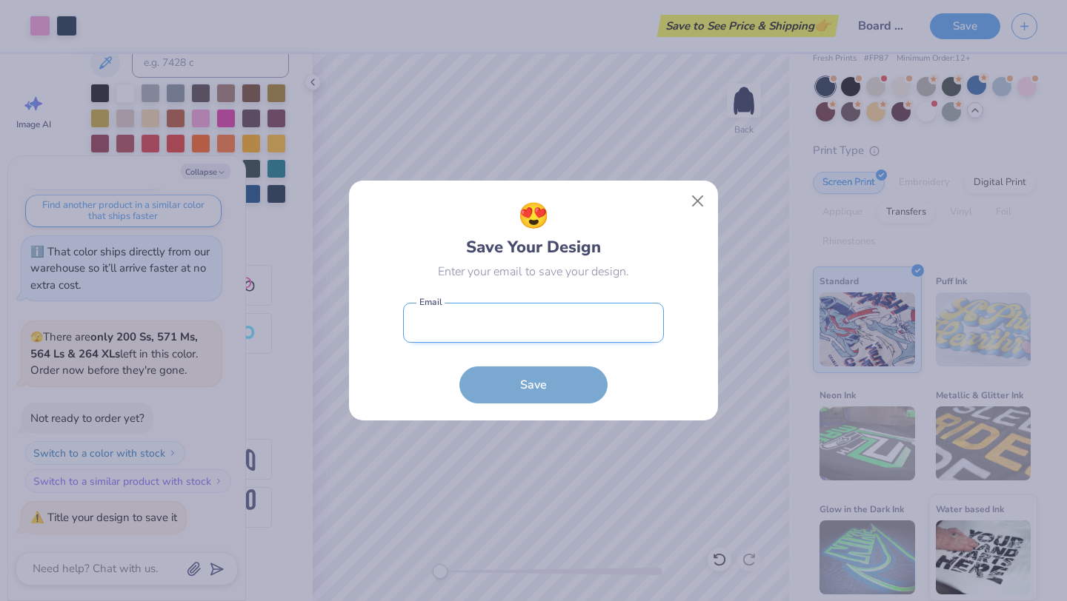
click at [506, 329] on input "email" at bounding box center [533, 323] width 261 height 41
type input "margoeskovitz@gmail.com"
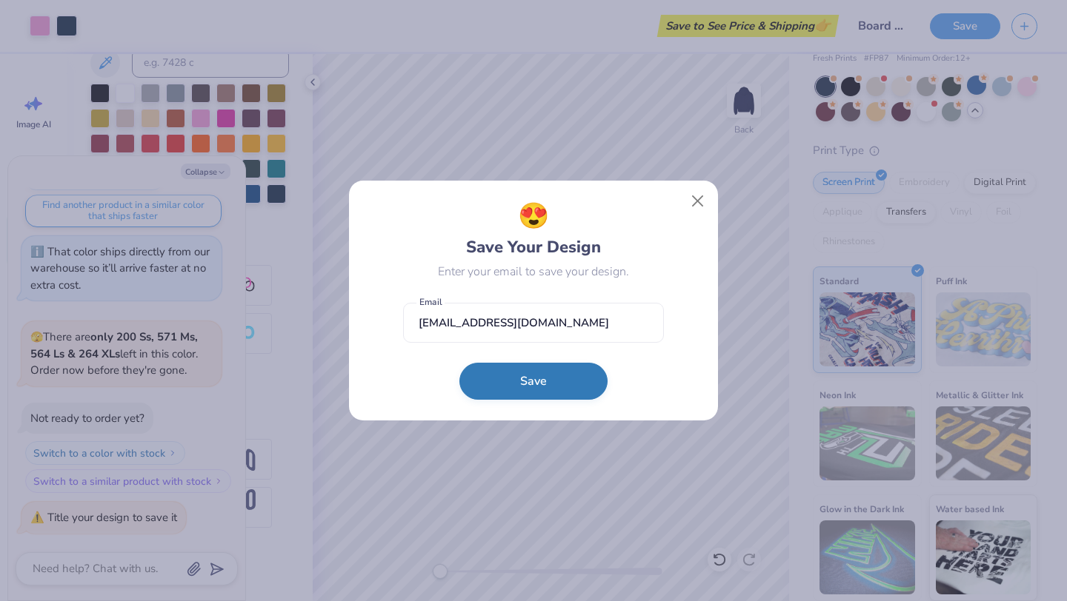
click at [513, 381] on button "Save" at bounding box center [533, 381] width 148 height 37
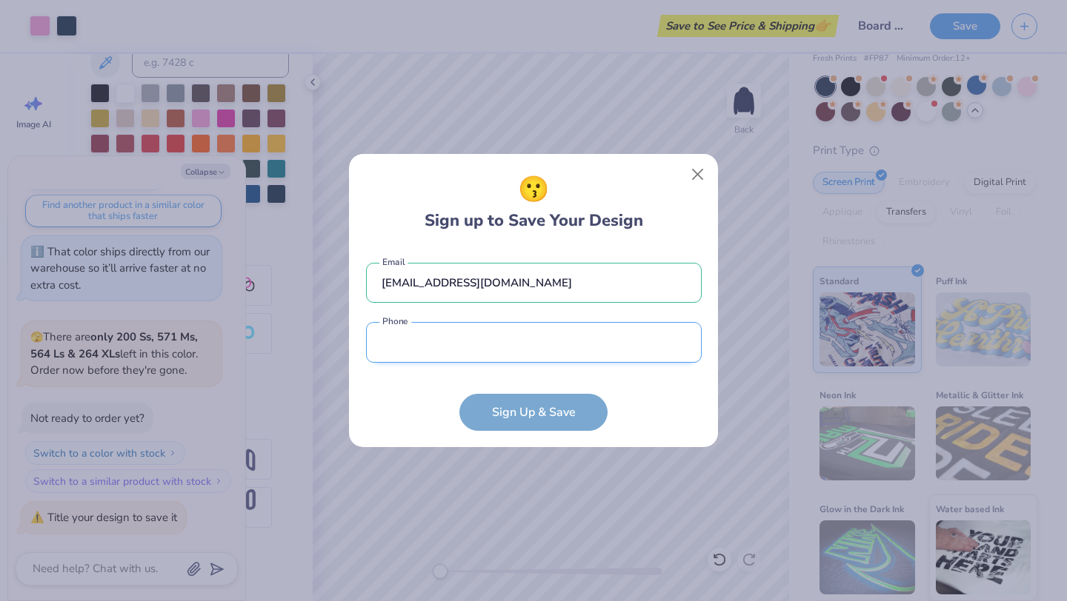
click at [485, 334] on input "tel" at bounding box center [534, 342] width 336 height 41
type input "(703) 712-1984"
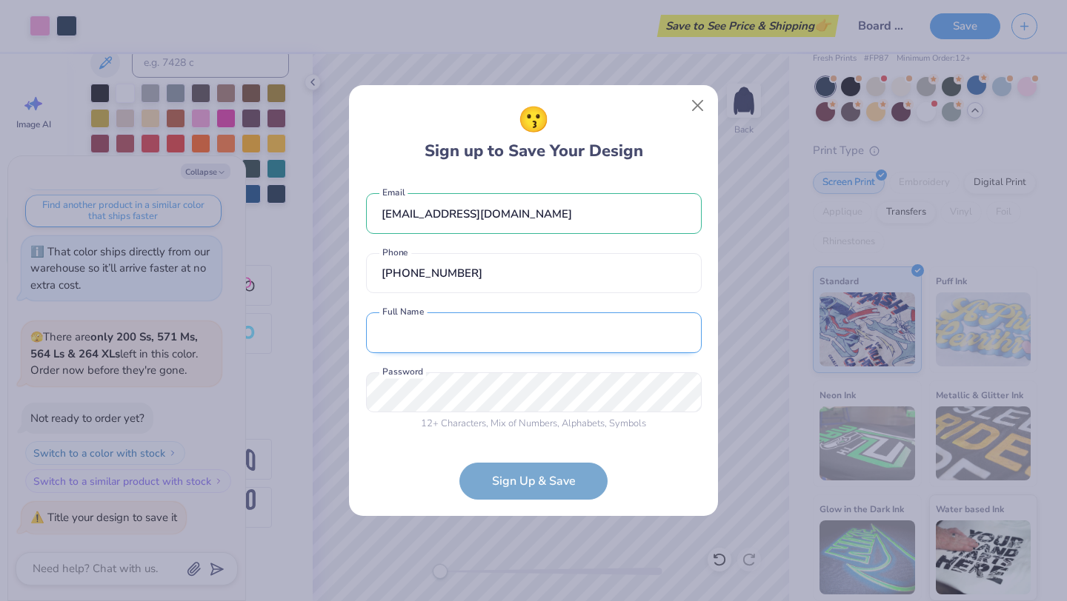
click at [468, 341] on input "text" at bounding box center [534, 333] width 336 height 41
type input "Margo Eskovitz"
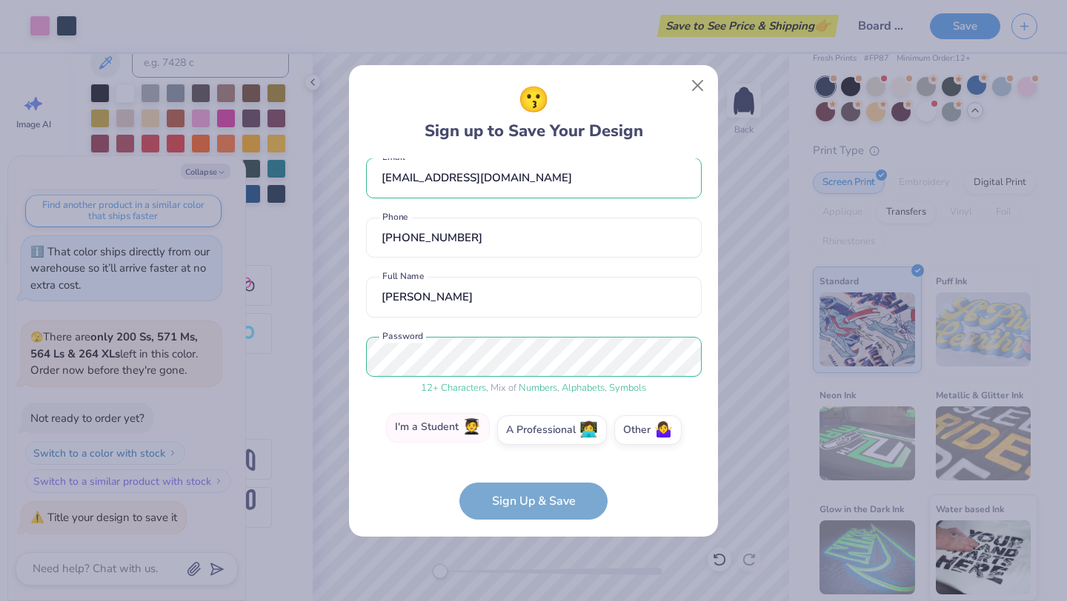
click at [454, 430] on label "I'm a Student 🧑‍🎓" at bounding box center [438, 428] width 104 height 30
click at [529, 444] on input "I'm a Student 🧑‍🎓" at bounding box center [534, 449] width 10 height 10
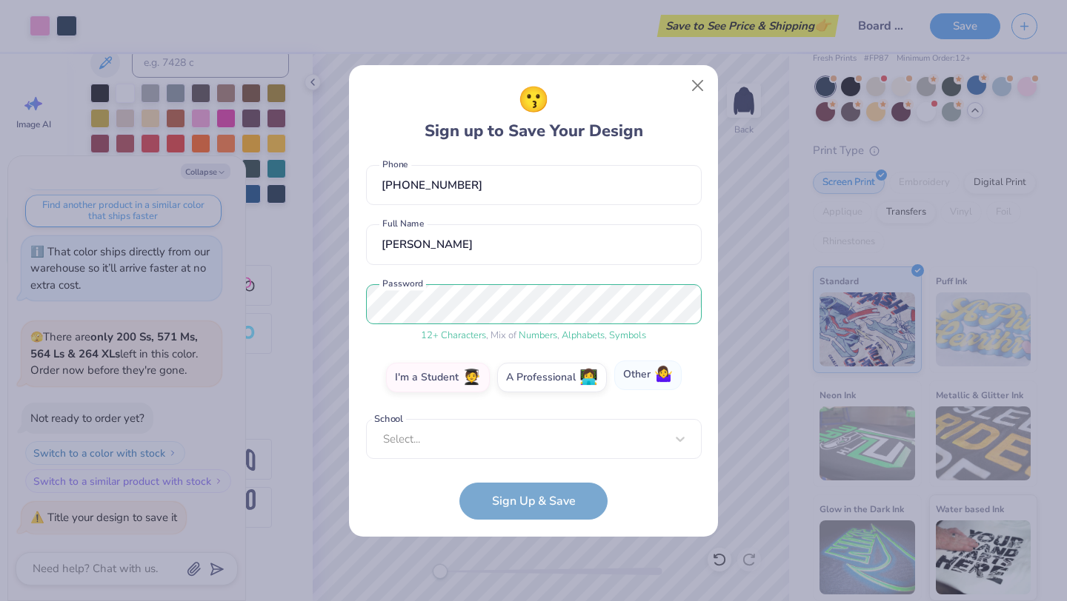
click at [633, 380] on label "Other 🤷‍♀️" at bounding box center [647, 376] width 67 height 30
click at [539, 444] on input "Other 🤷‍♀️" at bounding box center [534, 449] width 10 height 10
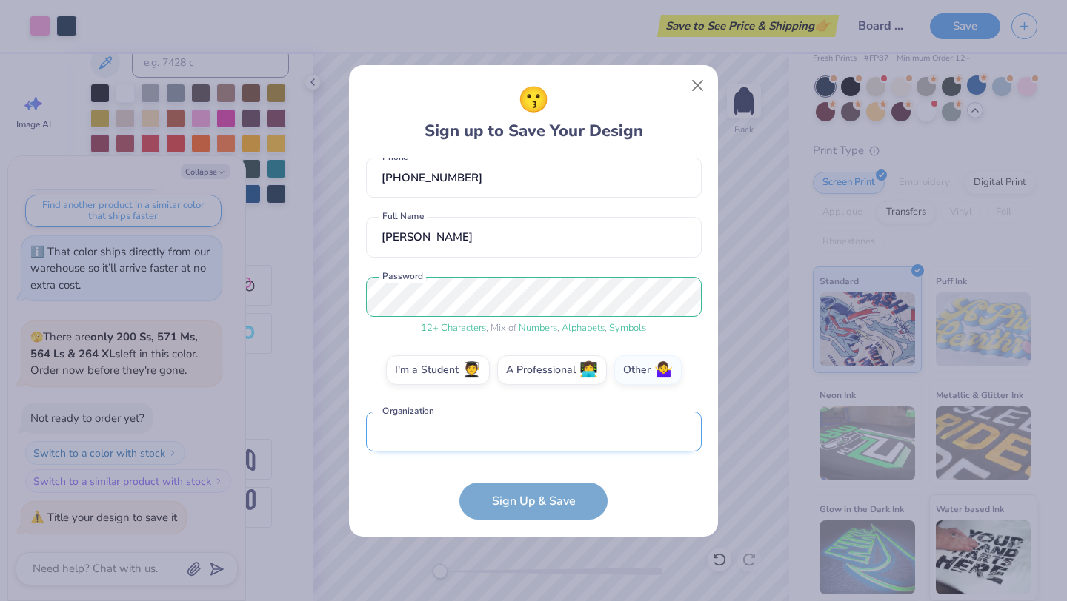
click at [558, 418] on input "text" at bounding box center [534, 432] width 336 height 41
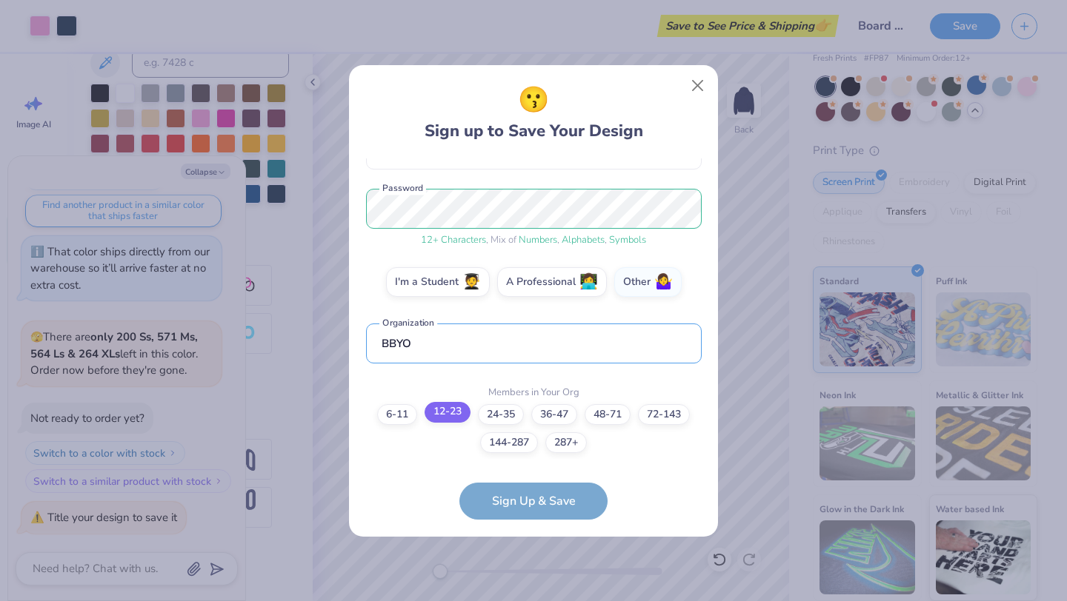
type input "BBYO"
click at [451, 417] on label "12-23" at bounding box center [447, 412] width 46 height 21
click at [529, 587] on input "12-23" at bounding box center [534, 592] width 10 height 10
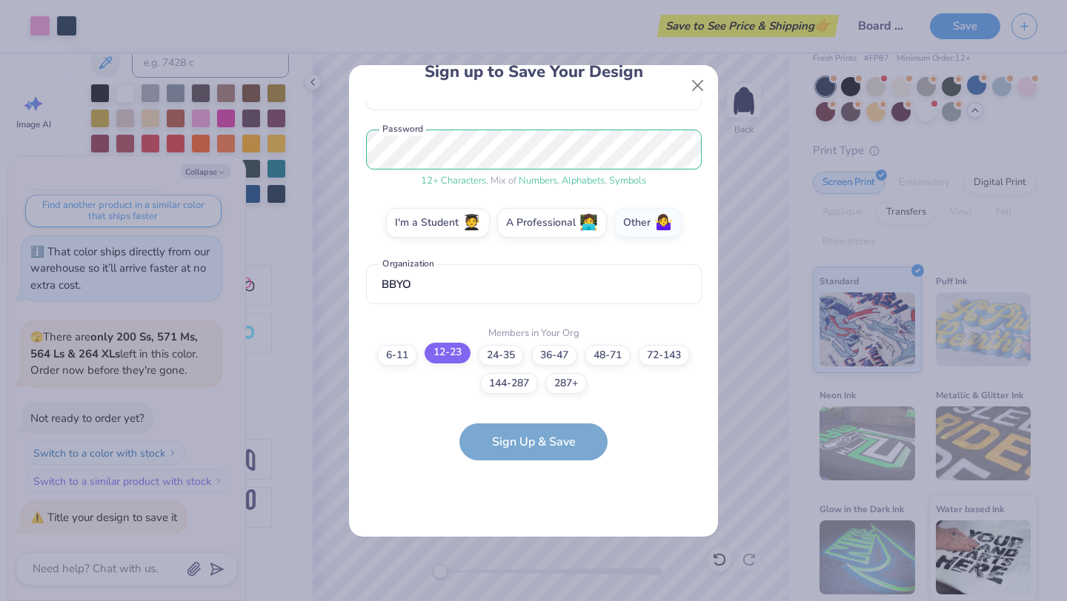
scroll to position [0, 0]
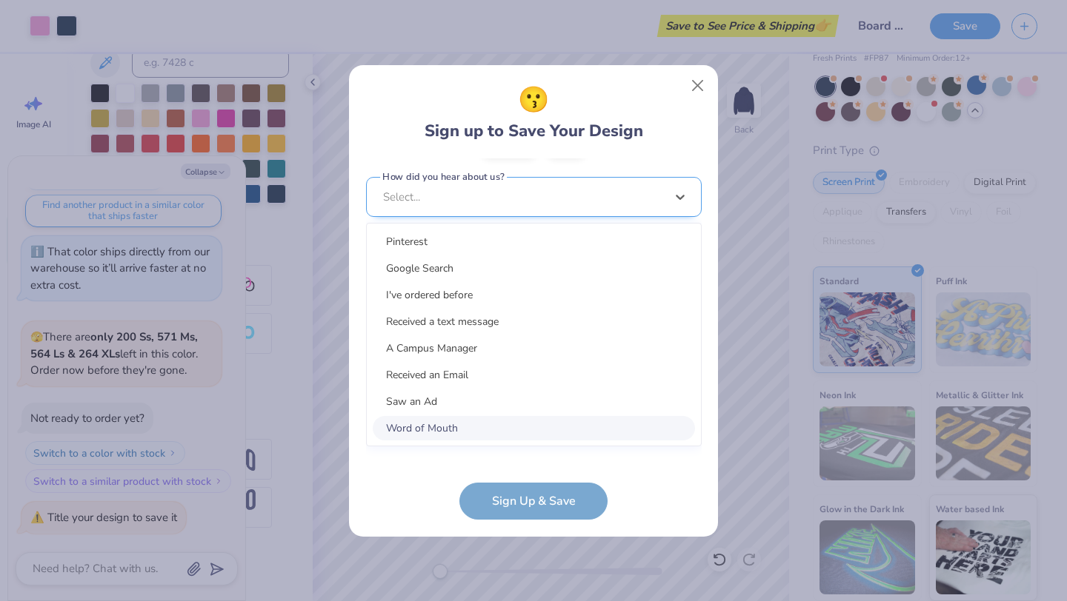
click at [507, 433] on div "option Word of Mouth focused, 8 of 15. 15 results available. Use Up and Down to…" at bounding box center [534, 312] width 336 height 270
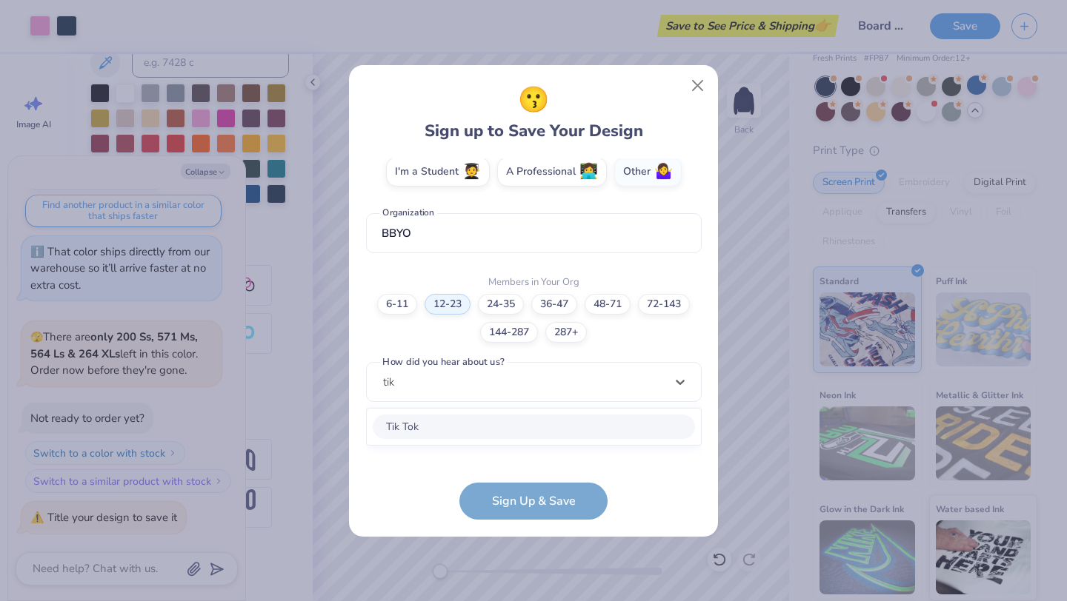
scroll to position [273, 0]
click at [486, 430] on div "Tik Tok" at bounding box center [534, 428] width 322 height 24
type input "tik"
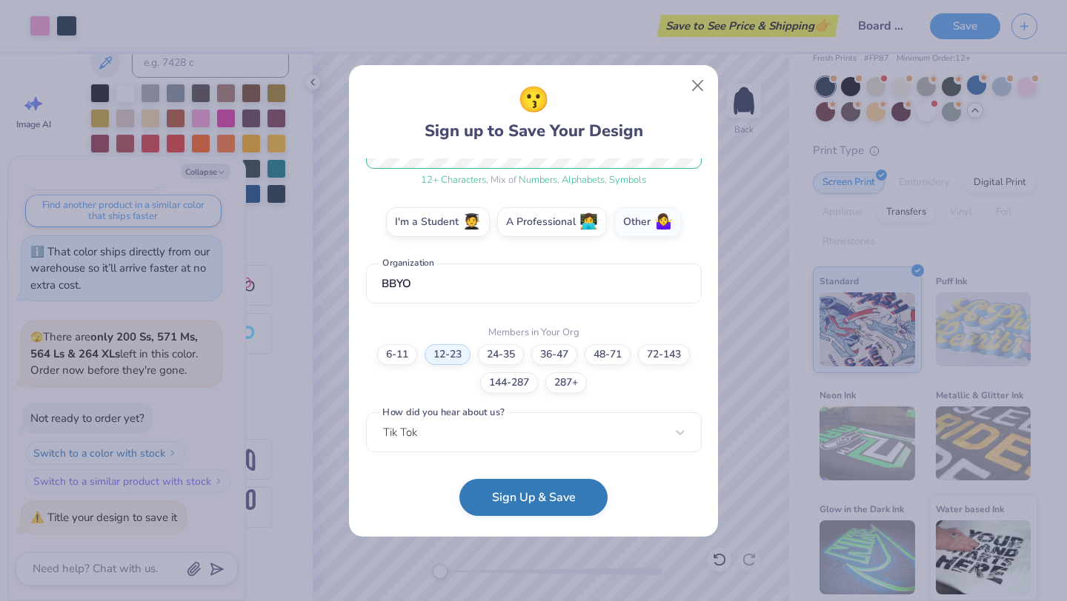
click at [535, 505] on button "Sign Up & Save" at bounding box center [533, 497] width 148 height 37
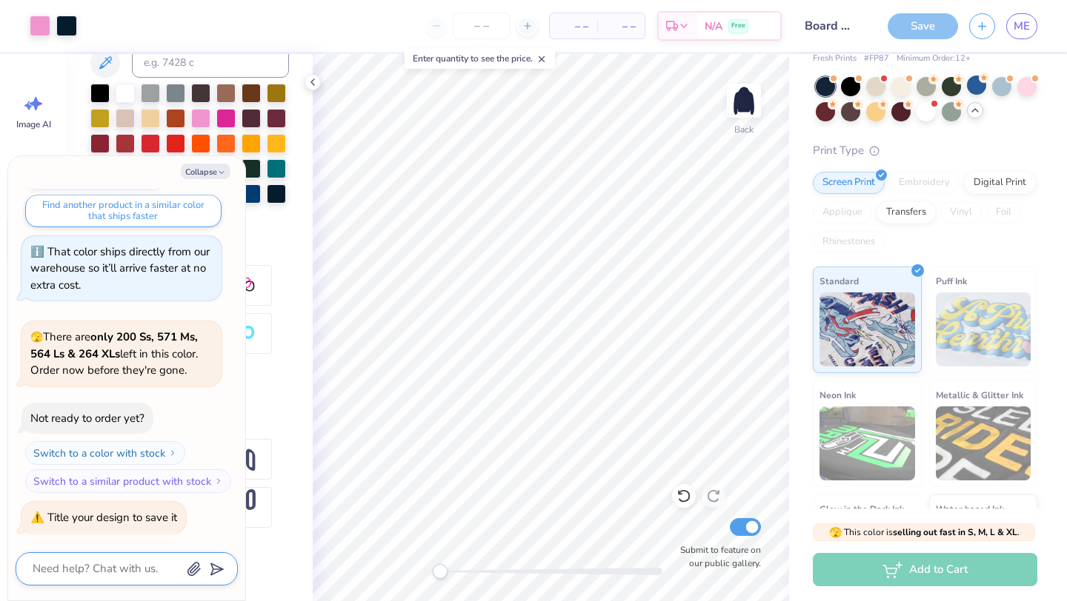
scroll to position [359, 0]
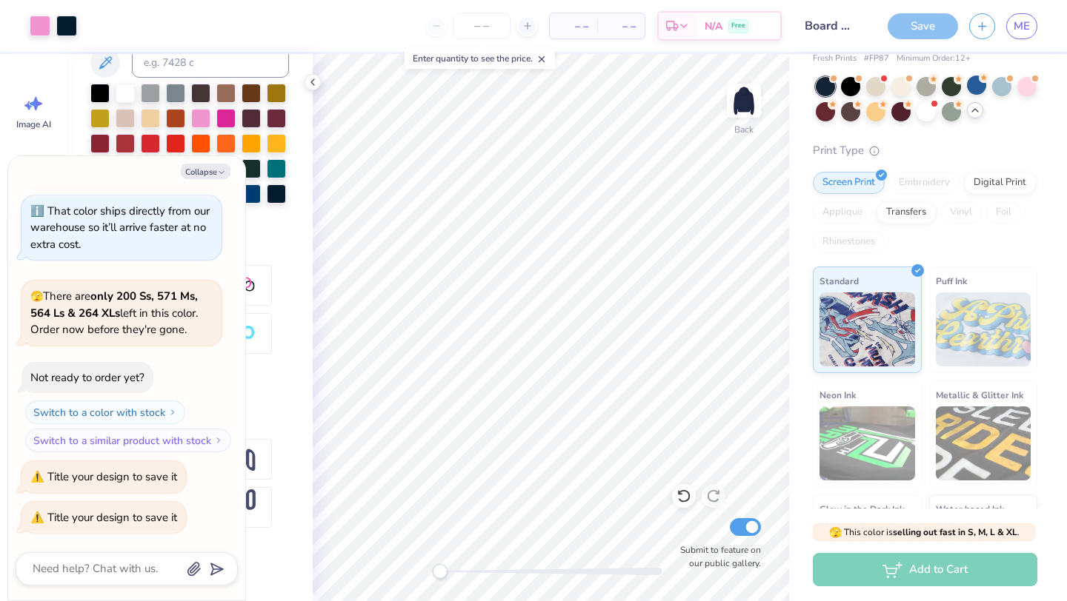
click at [930, 33] on div "Save" at bounding box center [922, 26] width 70 height 26
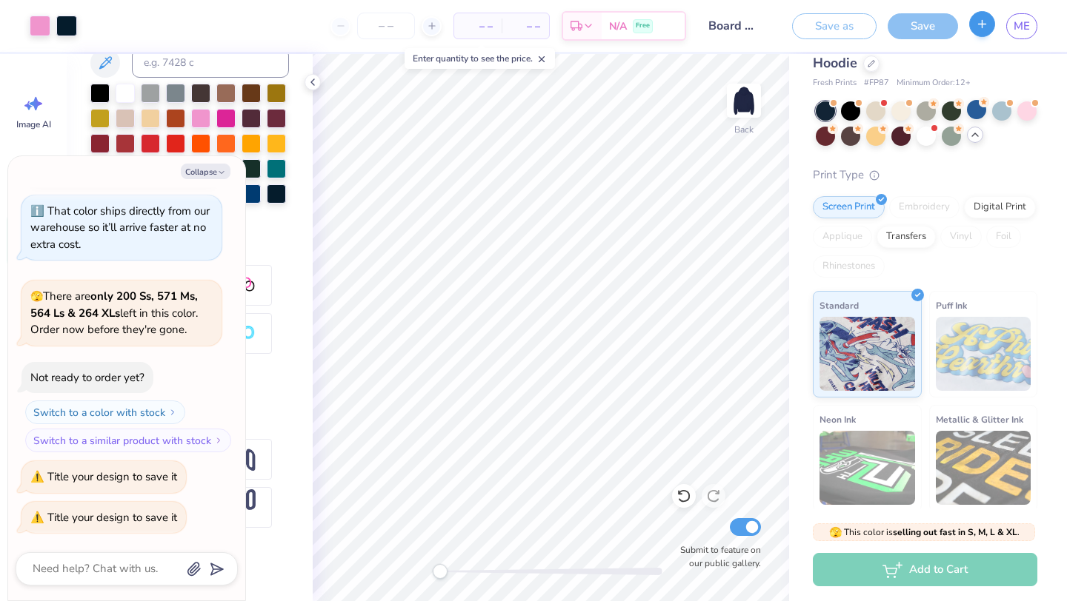
scroll to position [87, 0]
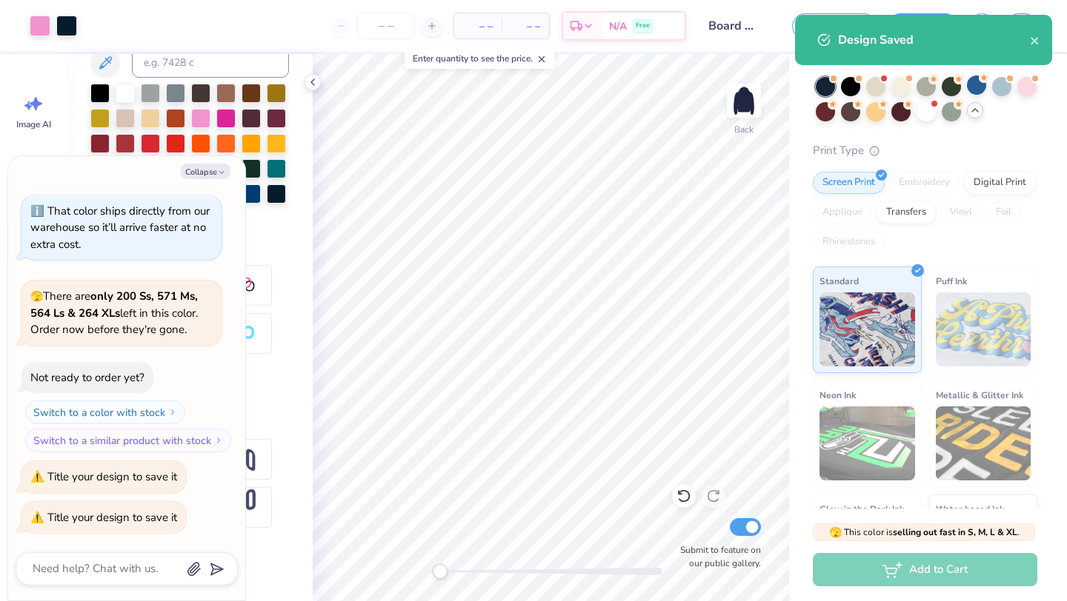
click at [1041, 43] on div "Design Saved" at bounding box center [923, 40] width 257 height 50
click at [1030, 37] on icon "close" at bounding box center [1035, 41] width 10 height 12
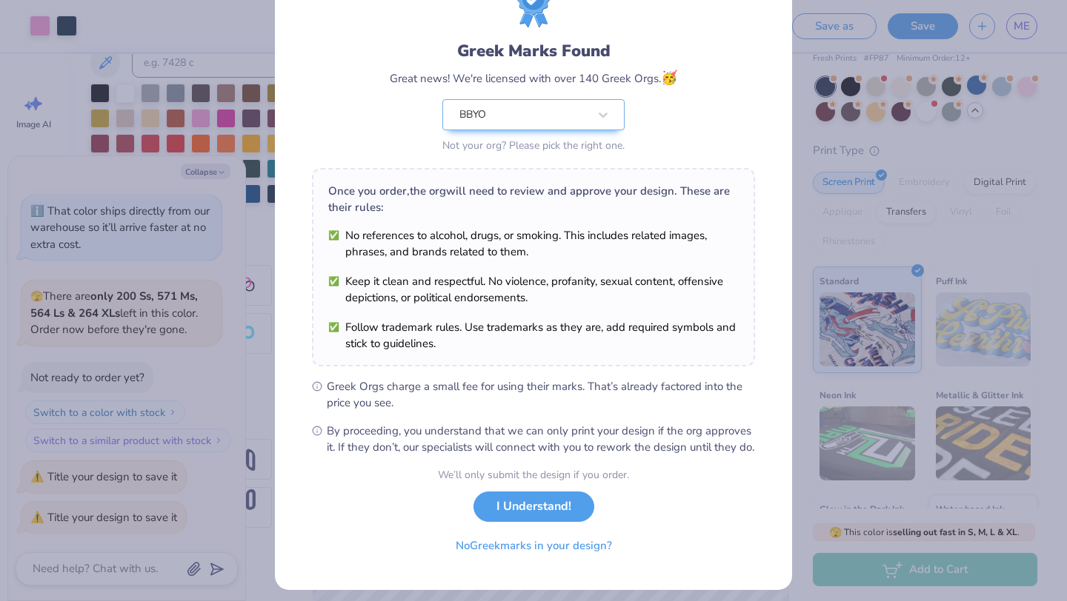
scroll to position [76, 0]
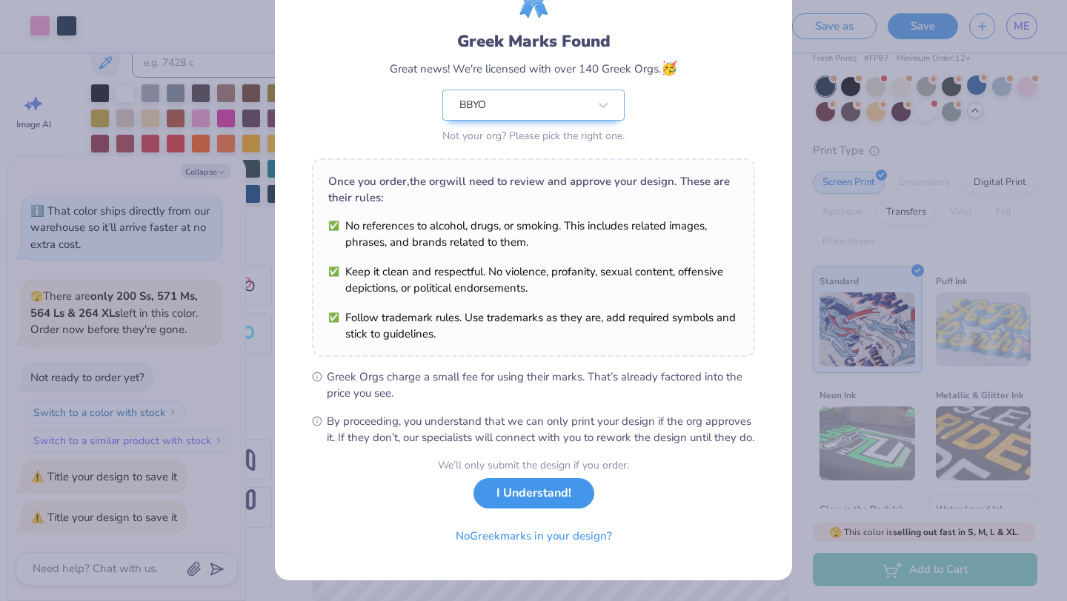
click at [541, 509] on button "I Understand!" at bounding box center [533, 494] width 121 height 30
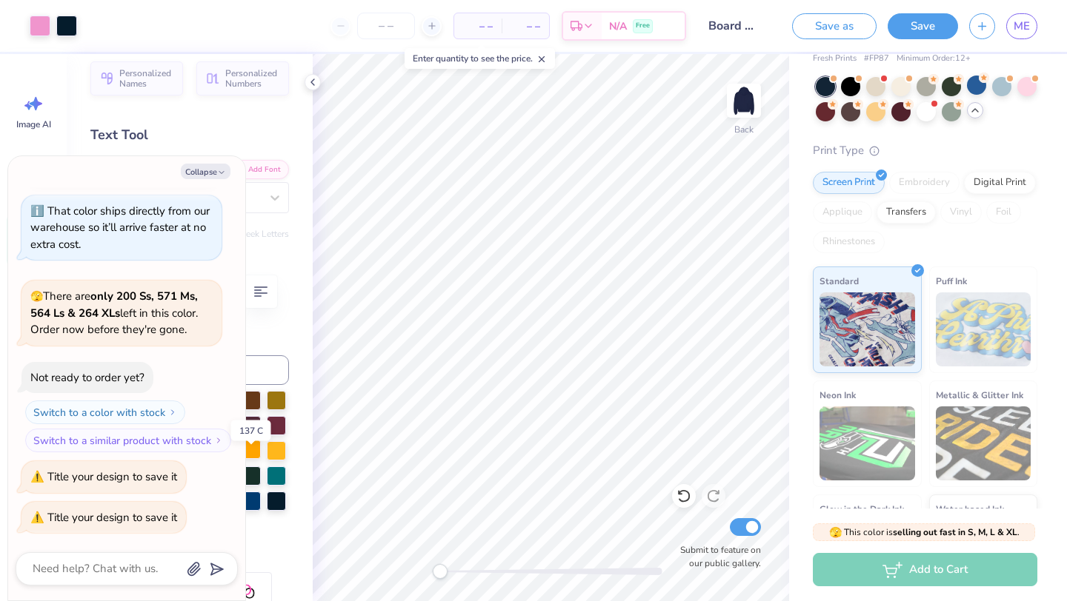
scroll to position [0, 0]
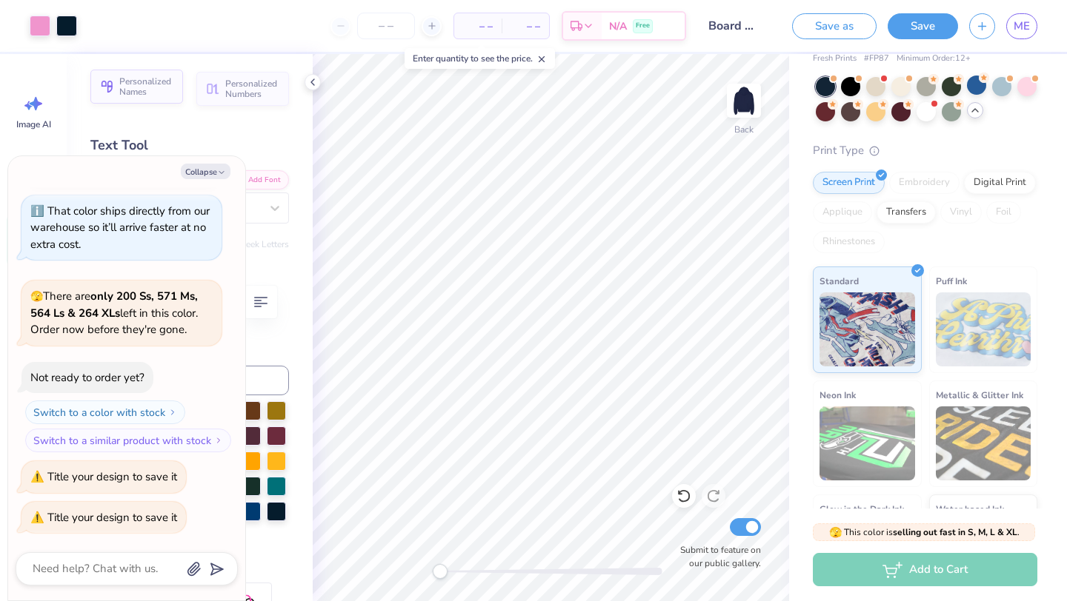
click at [171, 81] on span "Personalized Names" at bounding box center [146, 86] width 55 height 21
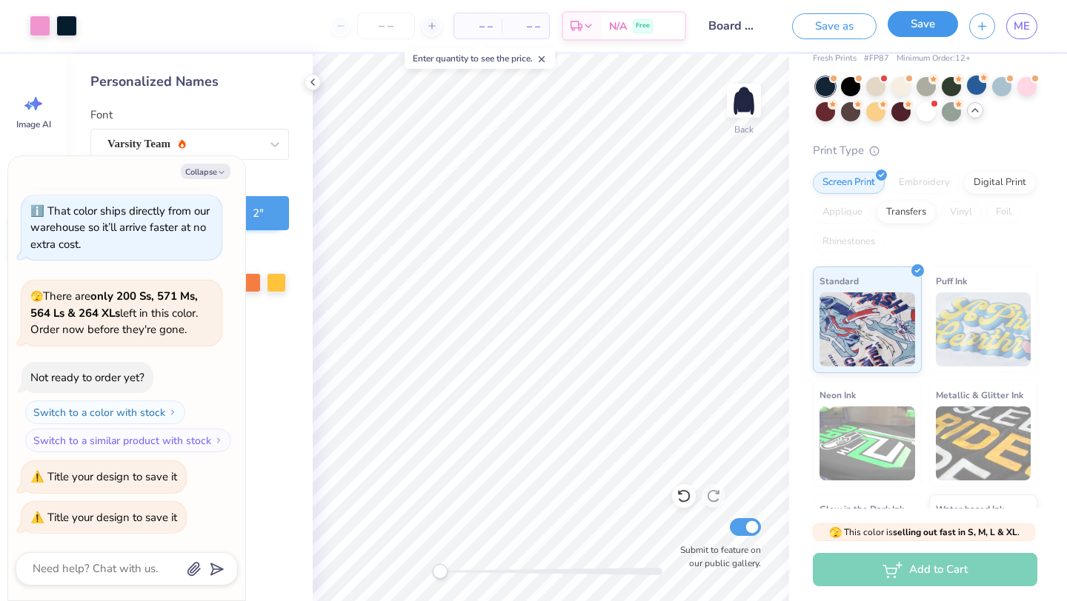
click at [916, 30] on button "Save" at bounding box center [922, 24] width 70 height 26
click at [319, 80] on div at bounding box center [312, 82] width 16 height 16
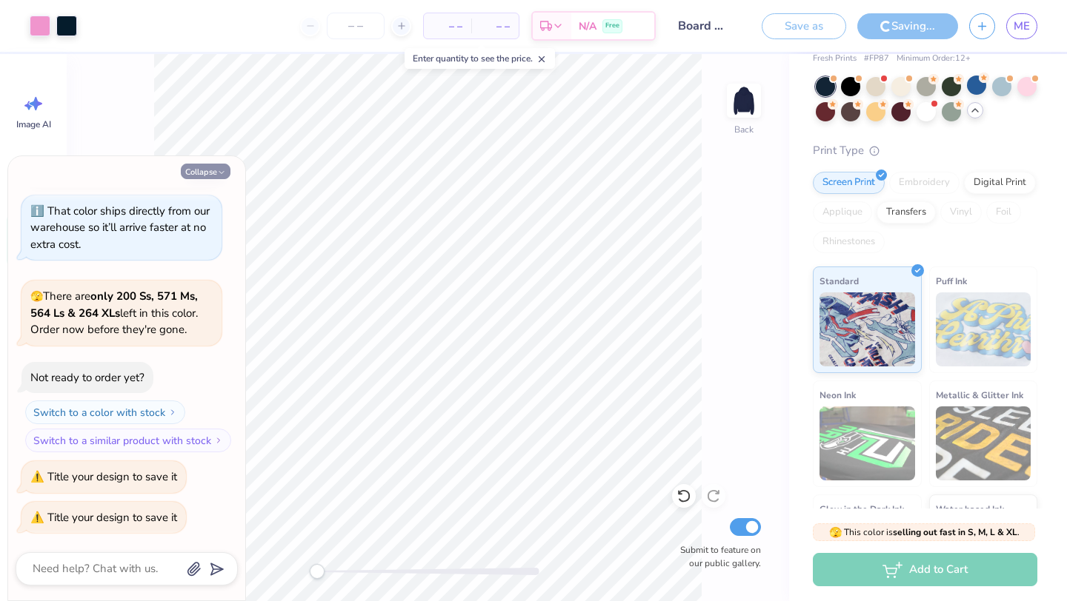
click at [205, 173] on button "Collapse" at bounding box center [206, 172] width 50 height 16
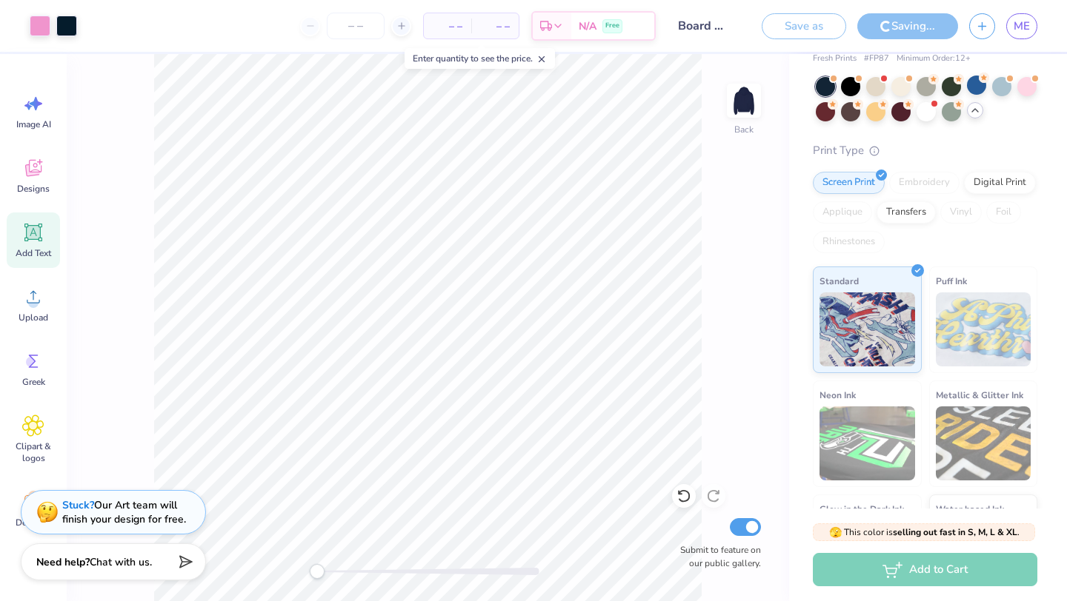
type textarea "x"
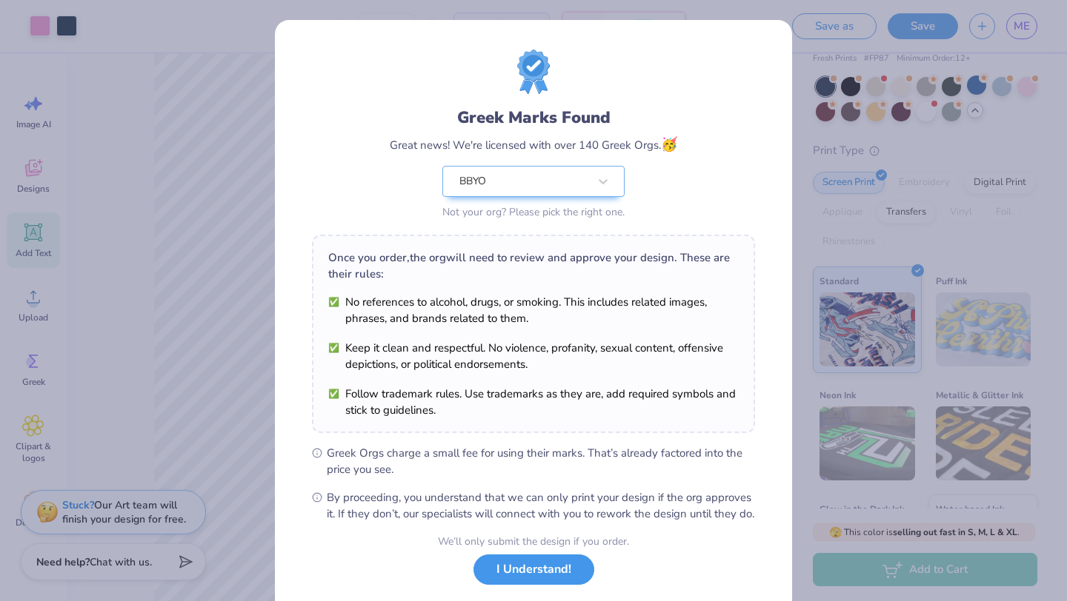
click at [533, 585] on button "I Understand!" at bounding box center [533, 570] width 121 height 30
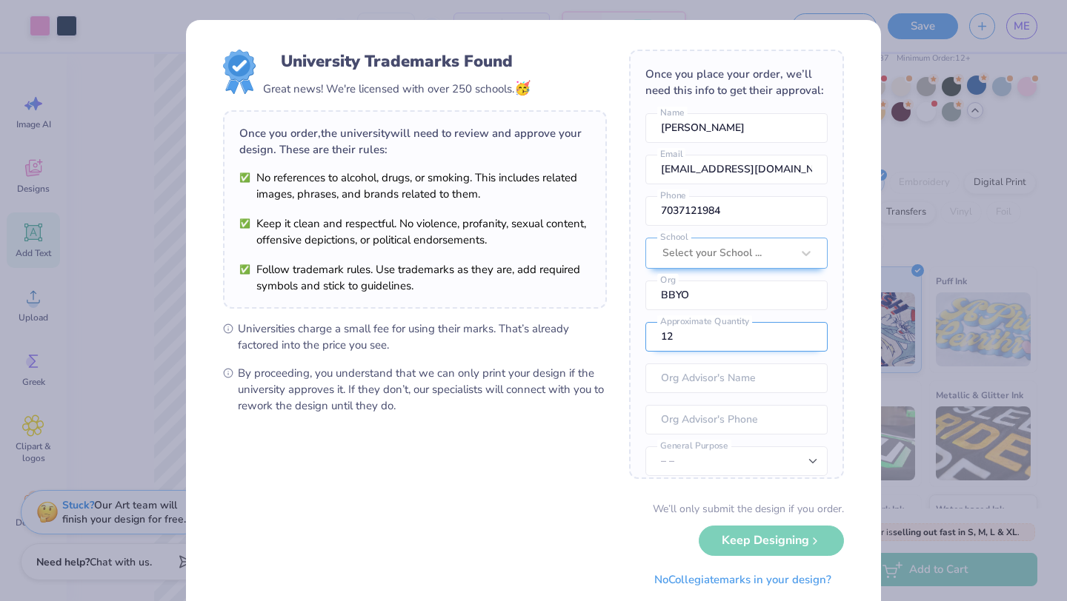
click at [690, 336] on input "12" at bounding box center [736, 337] width 182 height 30
type input "1"
type input "6"
click at [744, 387] on input "text" at bounding box center [736, 379] width 182 height 30
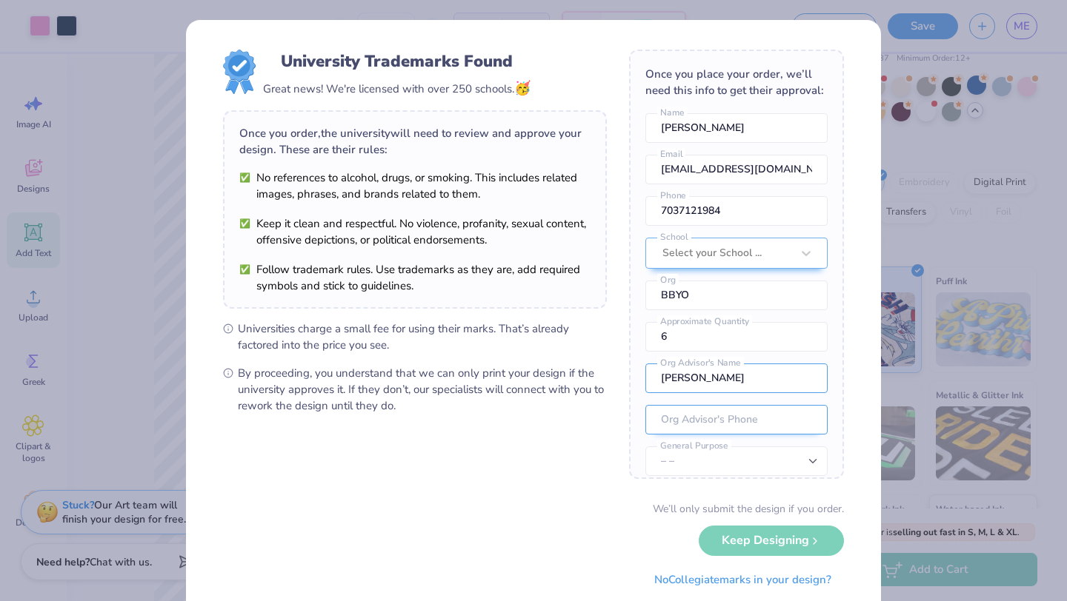
type input "Margo"
click at [749, 430] on input "tel" at bounding box center [736, 420] width 182 height 30
type input "(703) 712-1984"
click at [764, 467] on select "– – Member apparel for registered Student Organization / Department / School Fu…" at bounding box center [736, 462] width 182 height 30
select select "Member apparel for registered Student Organization / Department / School"
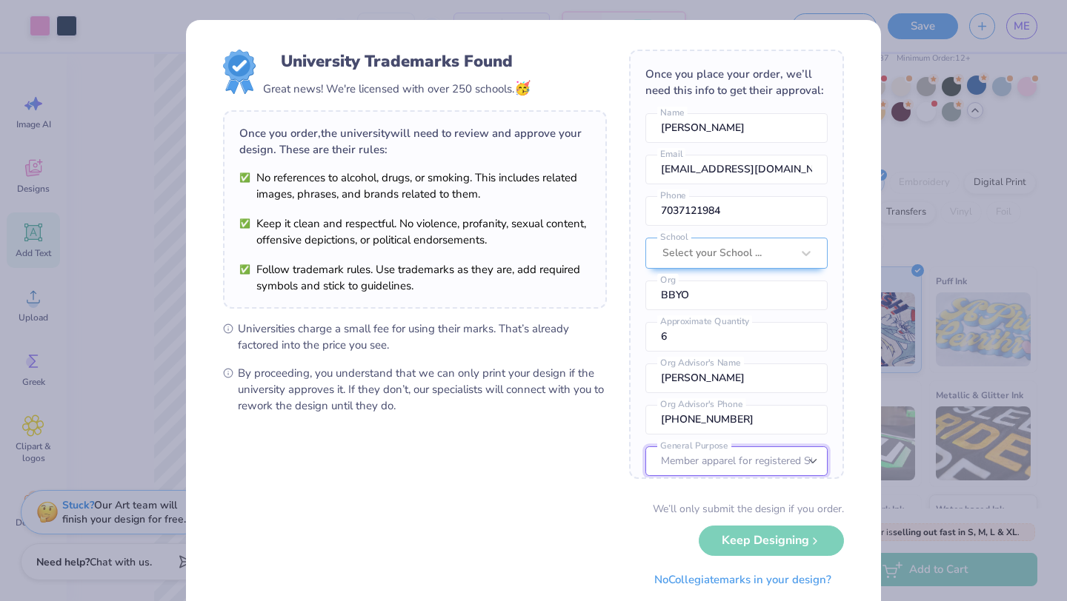
click at [645, 447] on select "– – Member apparel for registered Student Organization / Department / School Fu…" at bounding box center [736, 462] width 182 height 30
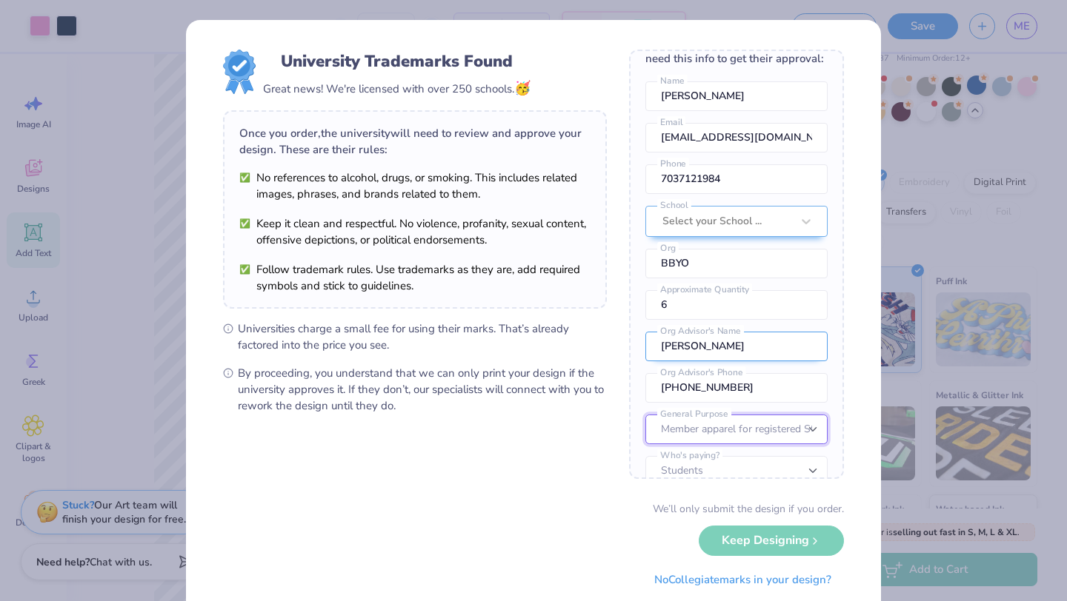
scroll to position [55, 0]
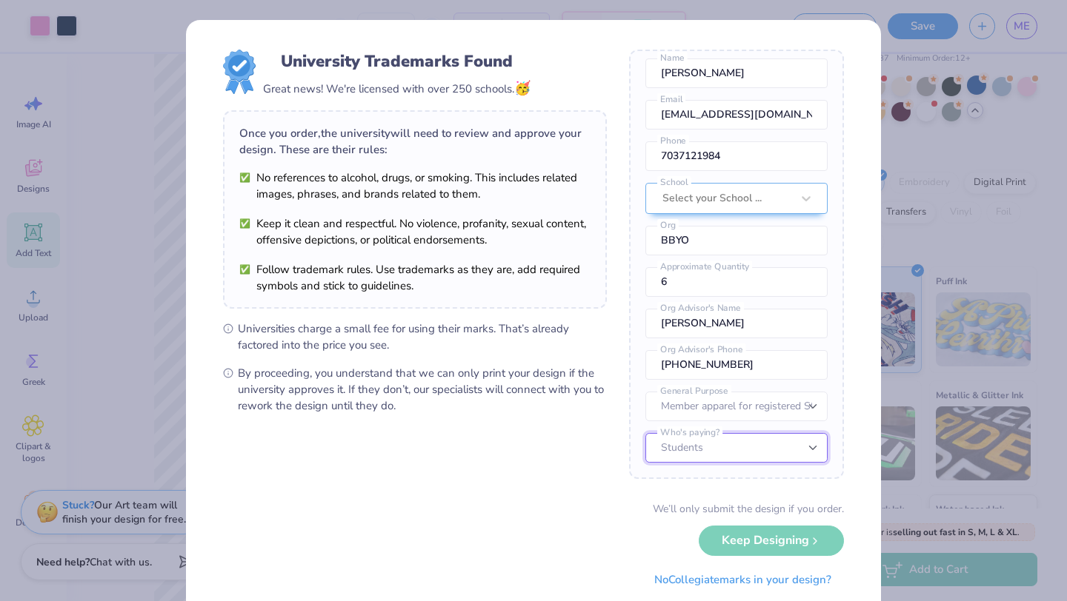
click at [710, 448] on select "Students University" at bounding box center [736, 448] width 182 height 30
click at [645, 433] on select "Students University" at bounding box center [736, 448] width 182 height 30
click at [759, 547] on div "We’ll only submit the design if you order. Keep Designing No Collegiate marks i…" at bounding box center [533, 547] width 621 height 93
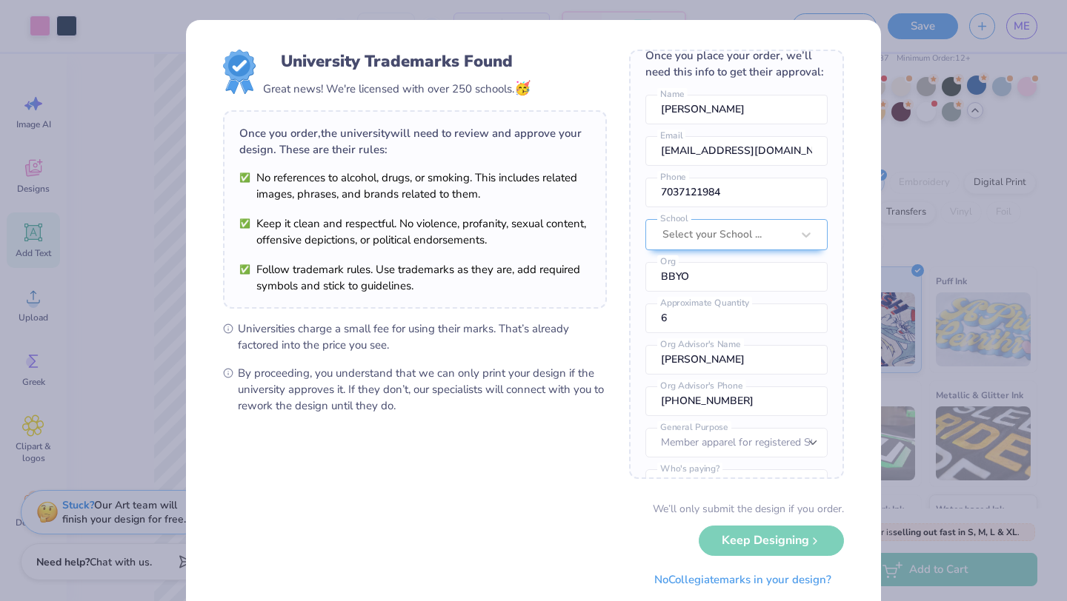
scroll to position [0, 0]
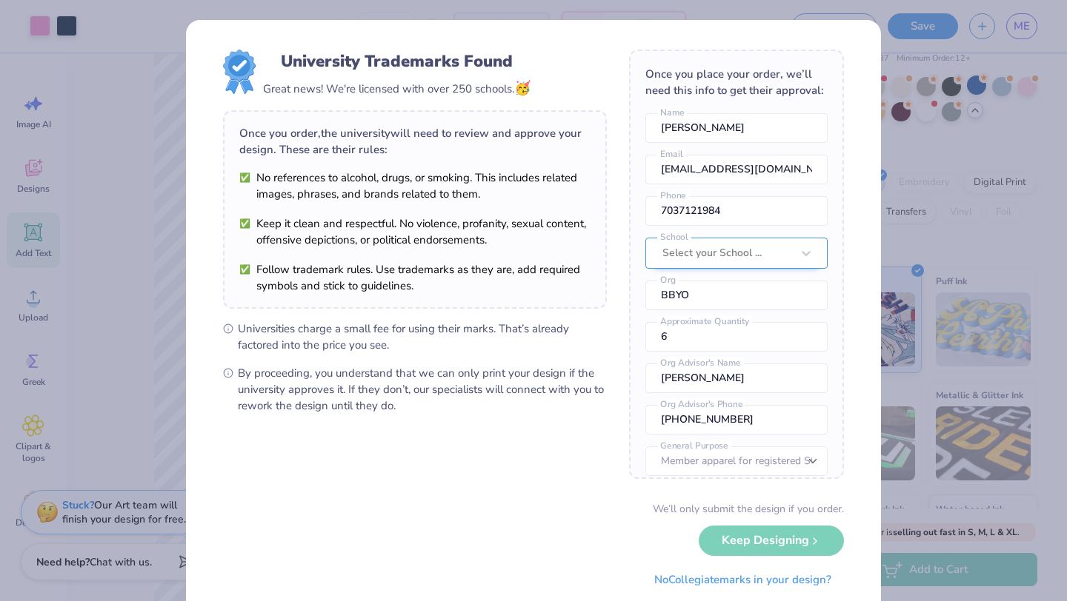
click at [750, 257] on div at bounding box center [726, 253] width 129 height 19
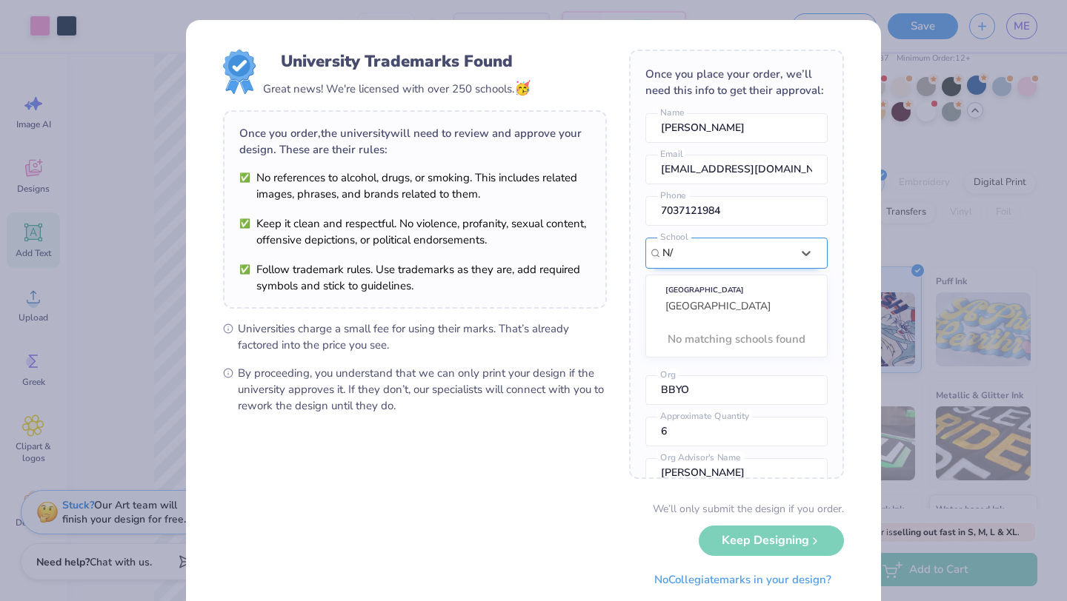
type input "N"
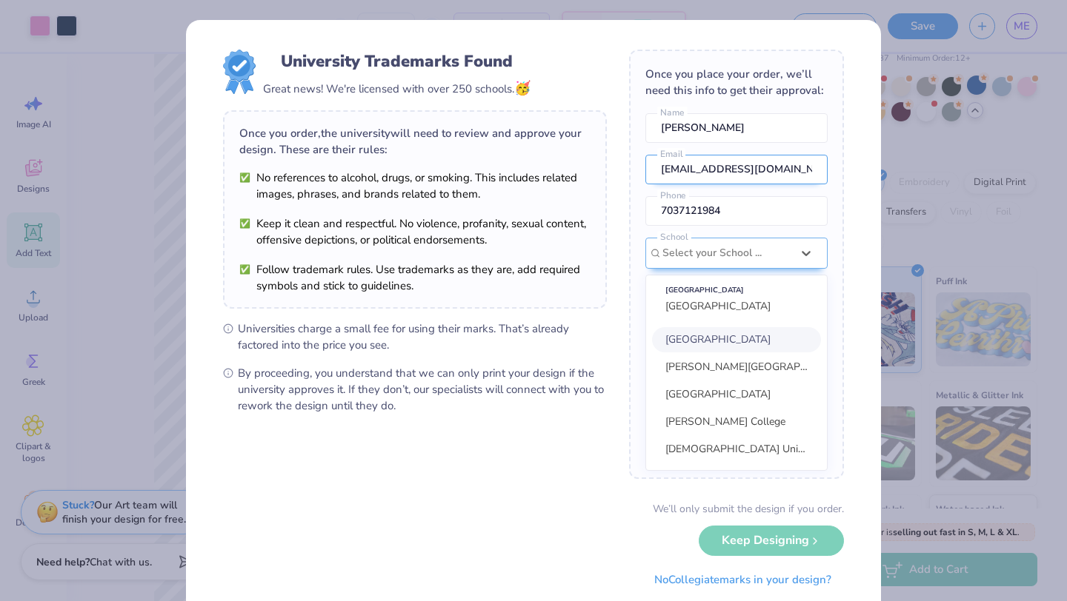
scroll to position [1, 0]
click at [781, 21] on div "University Trademarks Found Great news! We're licensed with over 250 schools. 🥳…" at bounding box center [533, 322] width 695 height 604
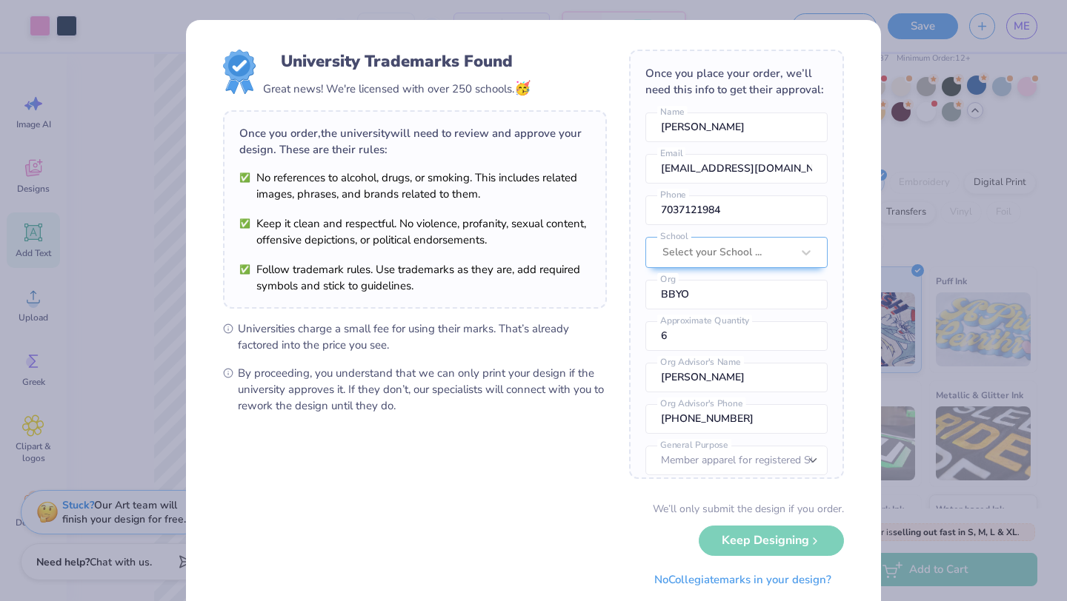
click at [147, 128] on div "University Trademarks Found Great news! We're licensed with over 250 schools. 🥳…" at bounding box center [533, 300] width 1067 height 601
click at [739, 578] on button "No Collegiate marks in your design?" at bounding box center [742, 576] width 202 height 30
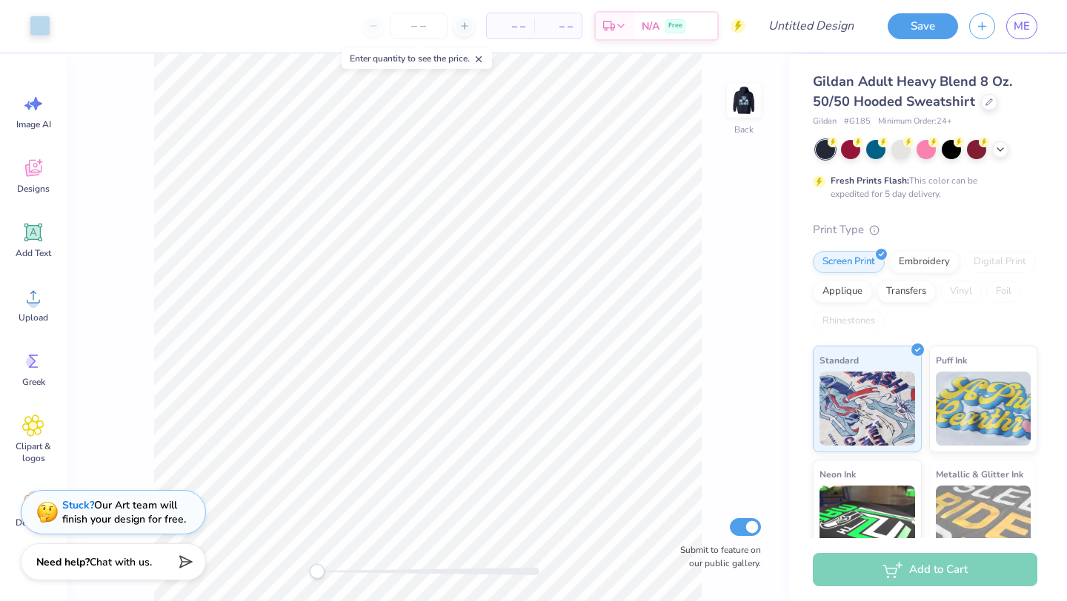
click at [759, 92] on img at bounding box center [744, 101] width 30 height 30
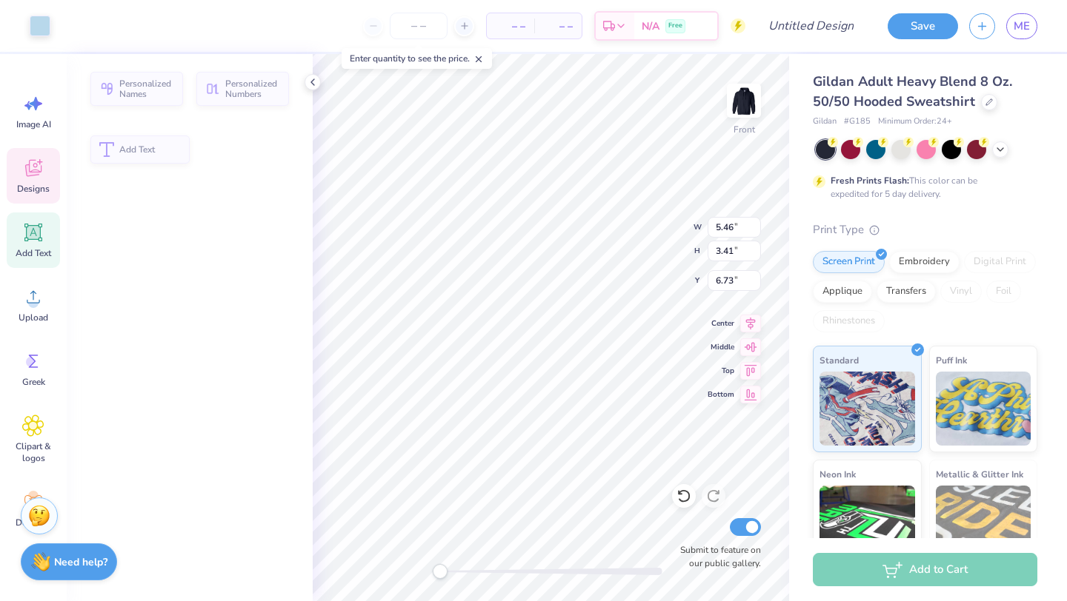
type input "5.46"
type input "3.41"
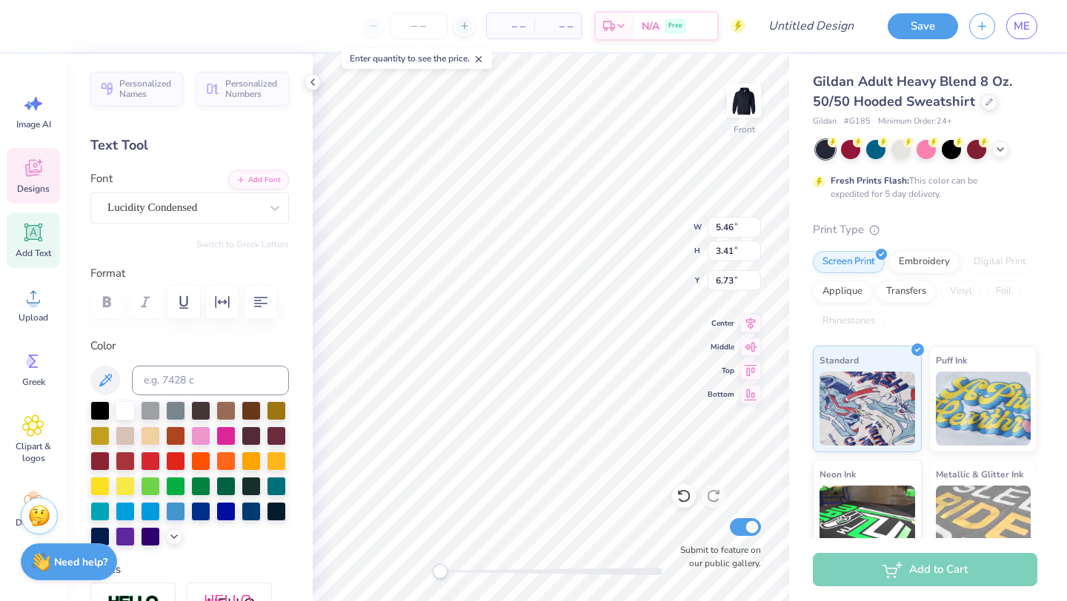
type textarea "Nova"
type input "11.00"
type input "3.48"
type input "13.34"
type textarea "Board"
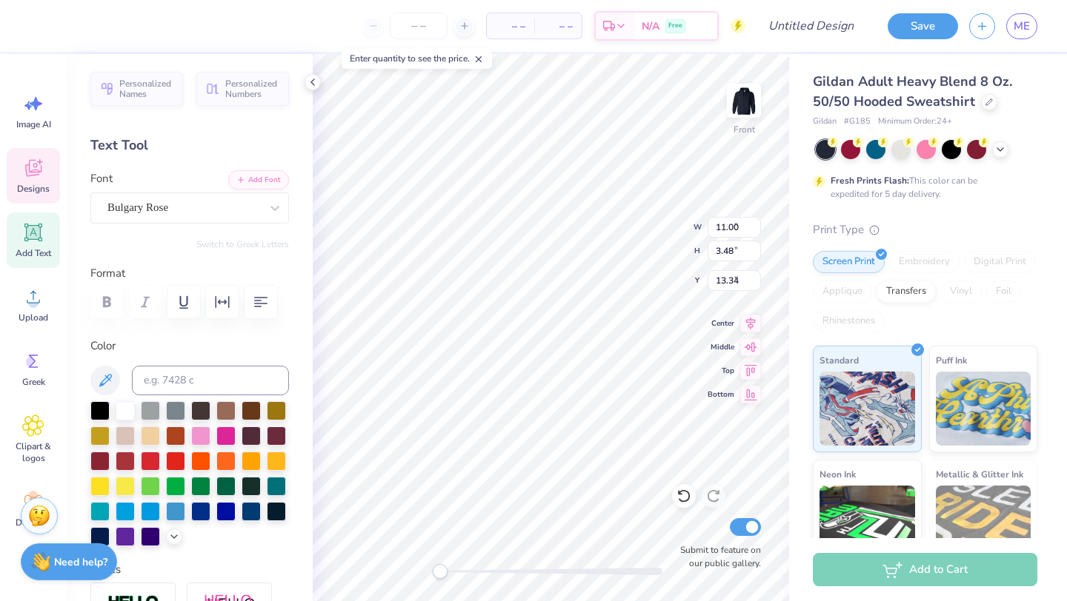
type input "2.99"
type input "1.49"
type input "7.46"
type textarea "N"
type textarea "nova"
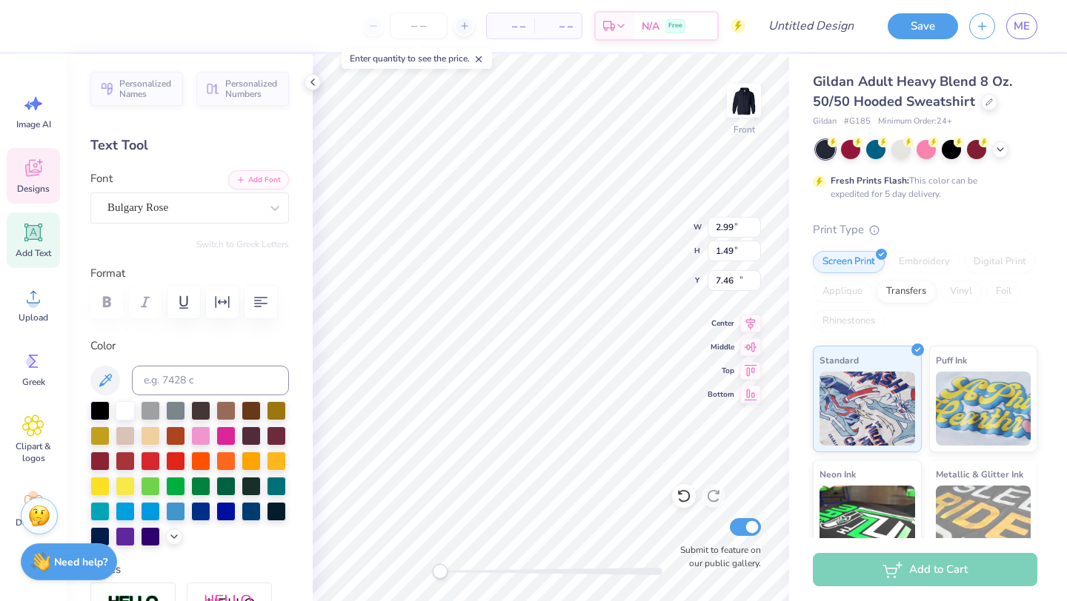
type input "6.23"
type input "1.72"
type input "14.69"
type textarea "board"
type input "1.07"
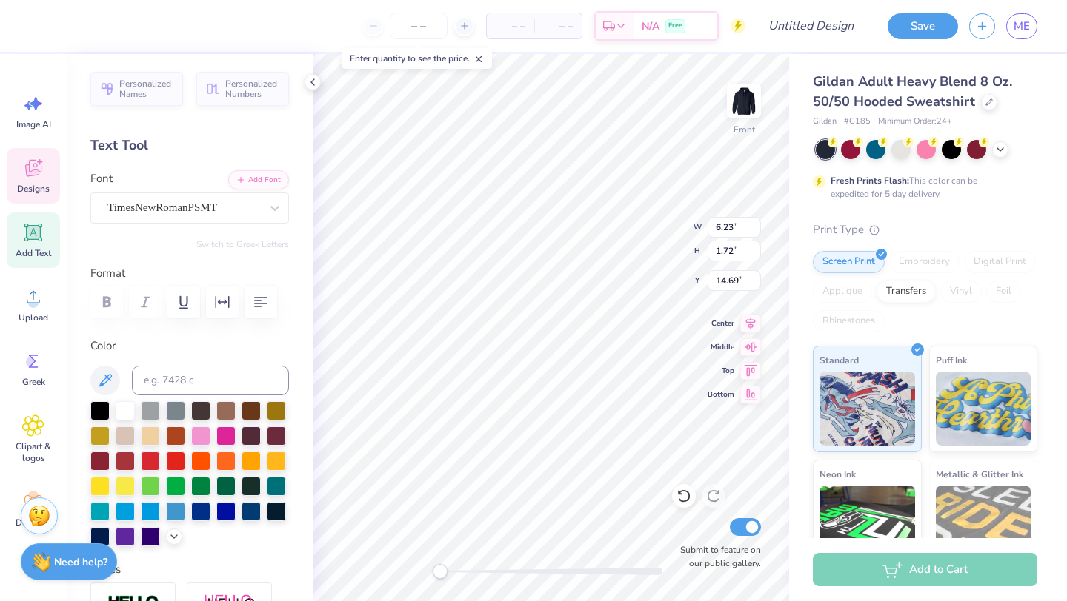
type input "0.89"
type input "11.35"
type textarea "35"
type input "1.17"
type input "11.41"
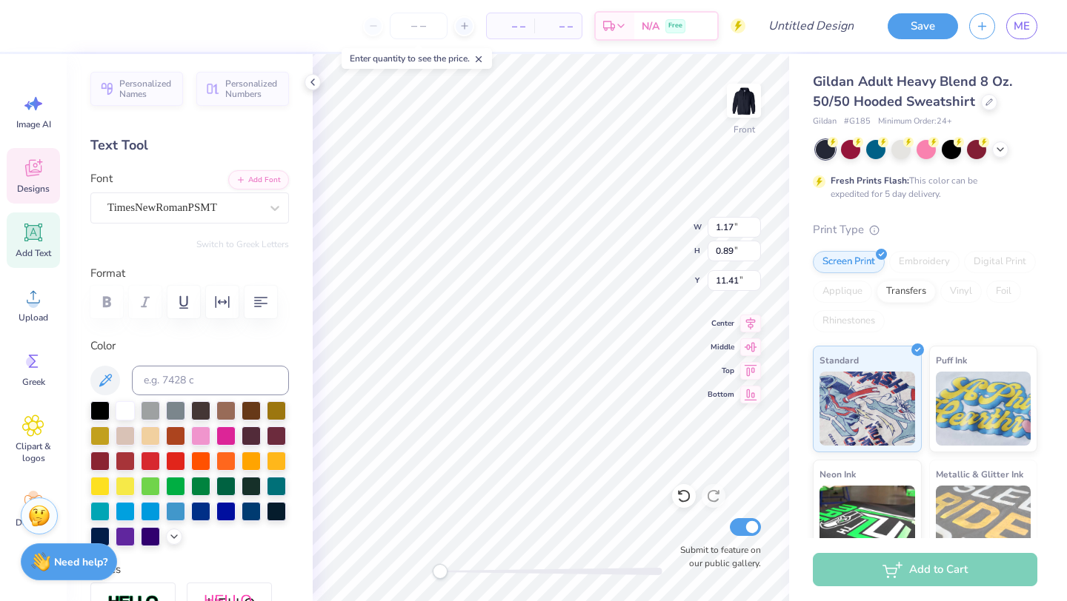
type textarea "35"
type input "10.95"
type input "3.51"
type input "6.68"
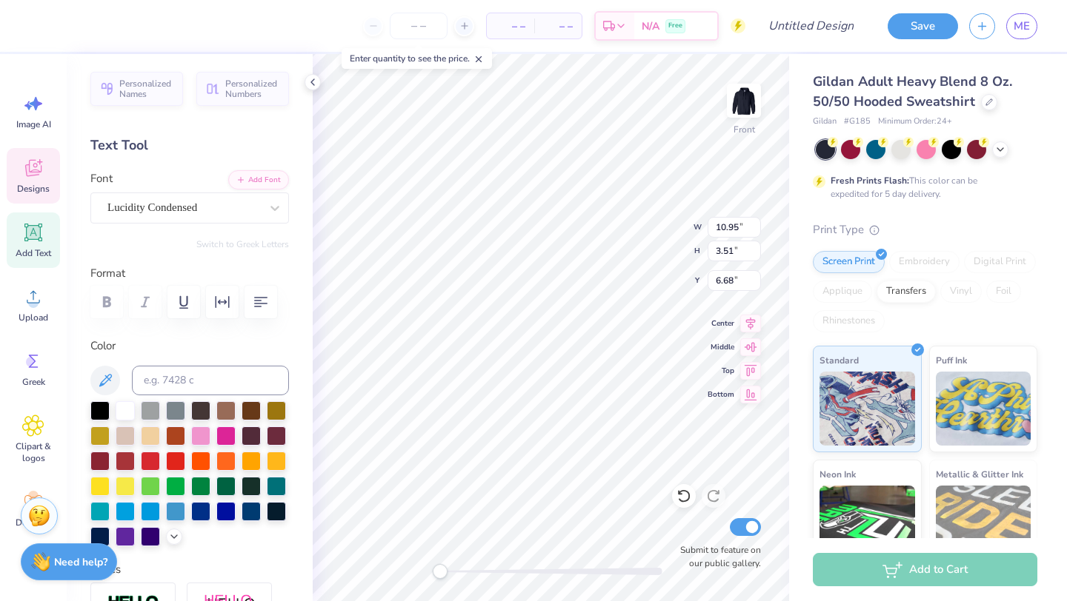
type textarea "Nova's"
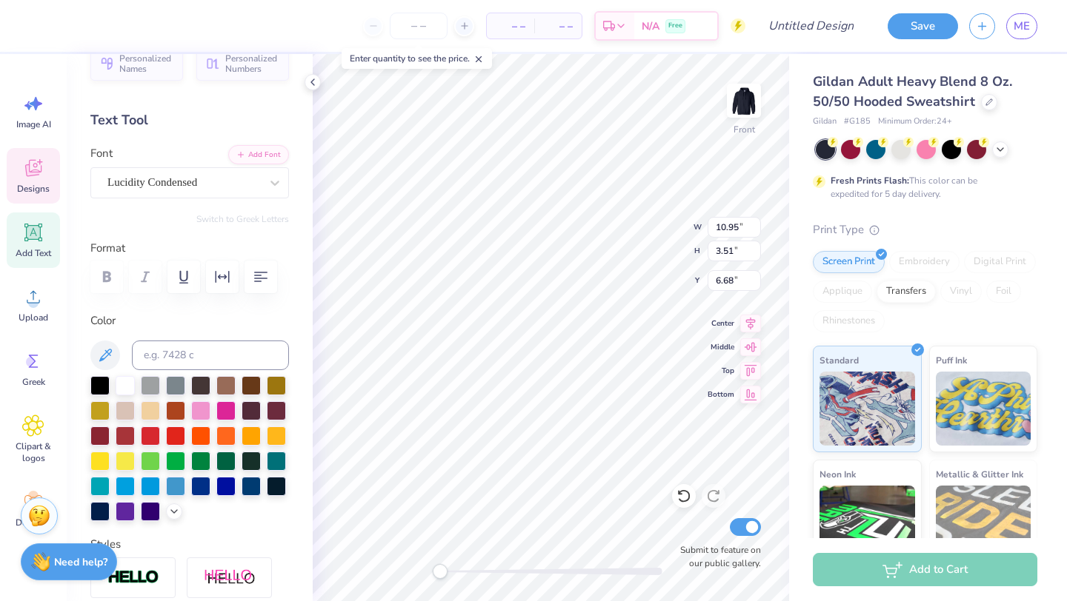
scroll to position [0, 0]
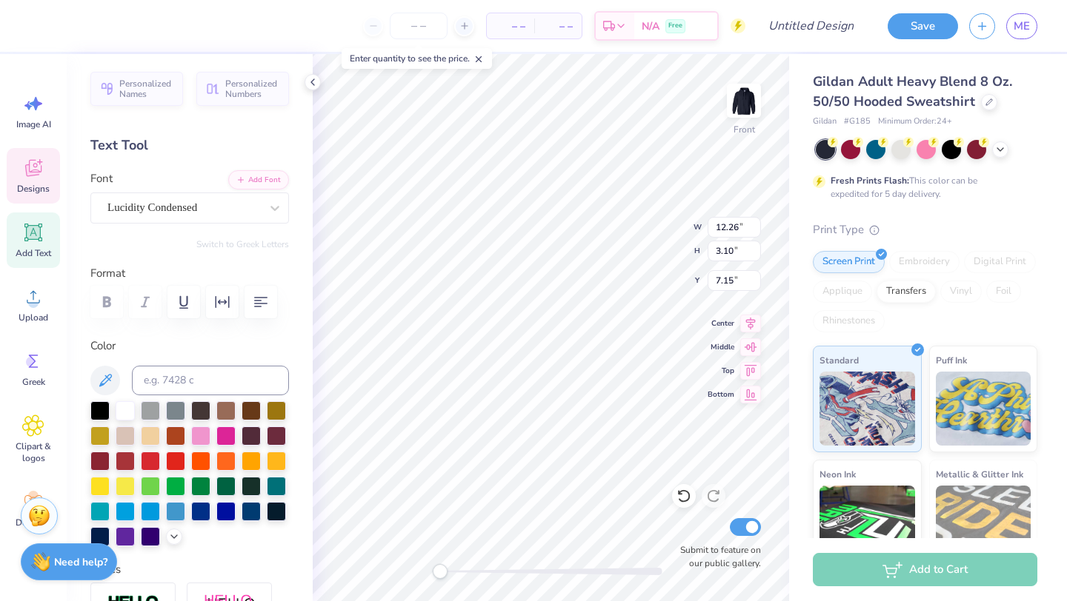
type input "12.26"
type input "3.10"
type input "7.15"
type input "4.13"
type input "0.59"
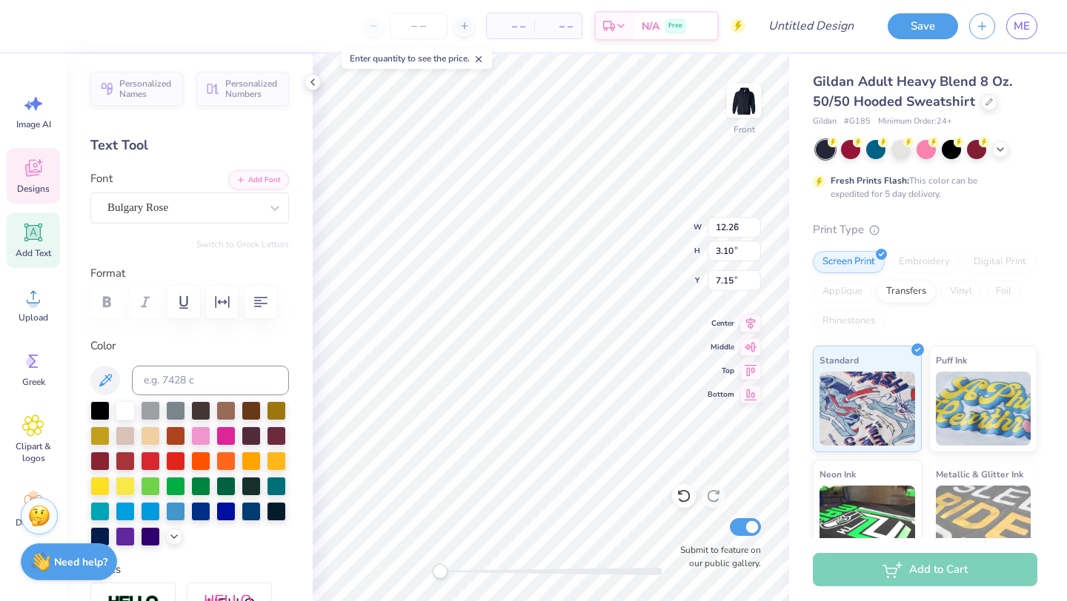
type input "7.91"
type input "12.18"
type input "3.14"
type input "6.07"
type input "1.58"
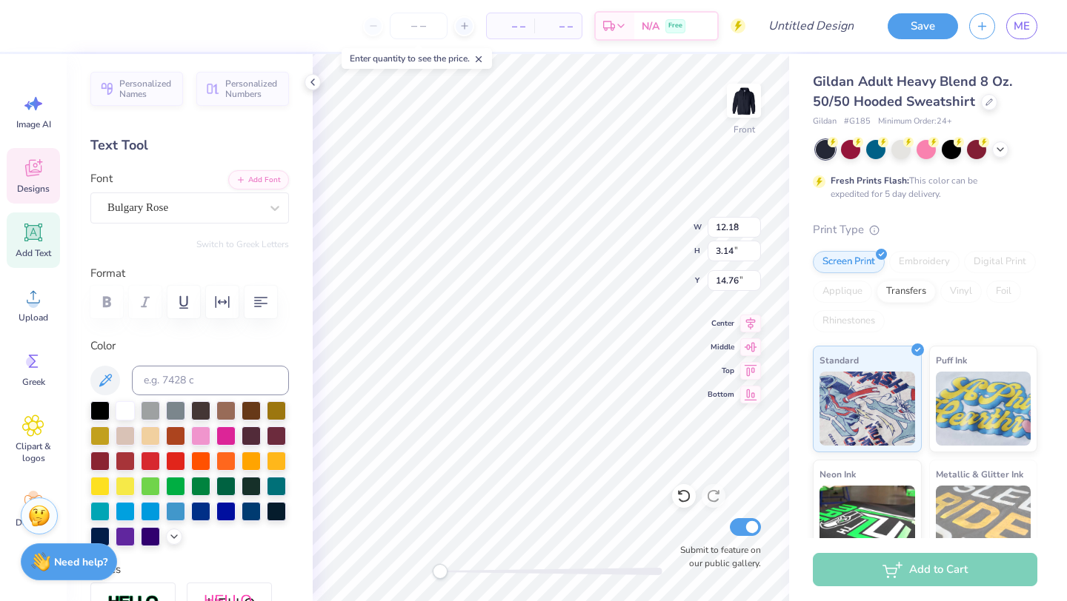
type input "14.76"
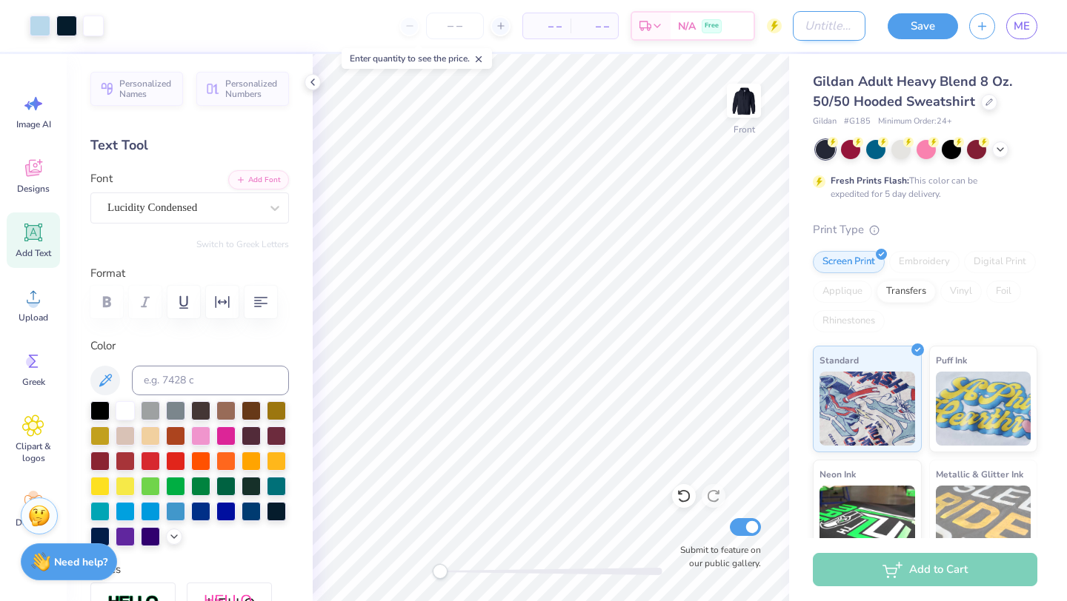
click at [808, 30] on input "Design Title" at bounding box center [829, 26] width 73 height 30
type input "Board merch"
click at [924, 23] on button "Save" at bounding box center [922, 24] width 70 height 26
